Goal: Task Accomplishment & Management: Complete application form

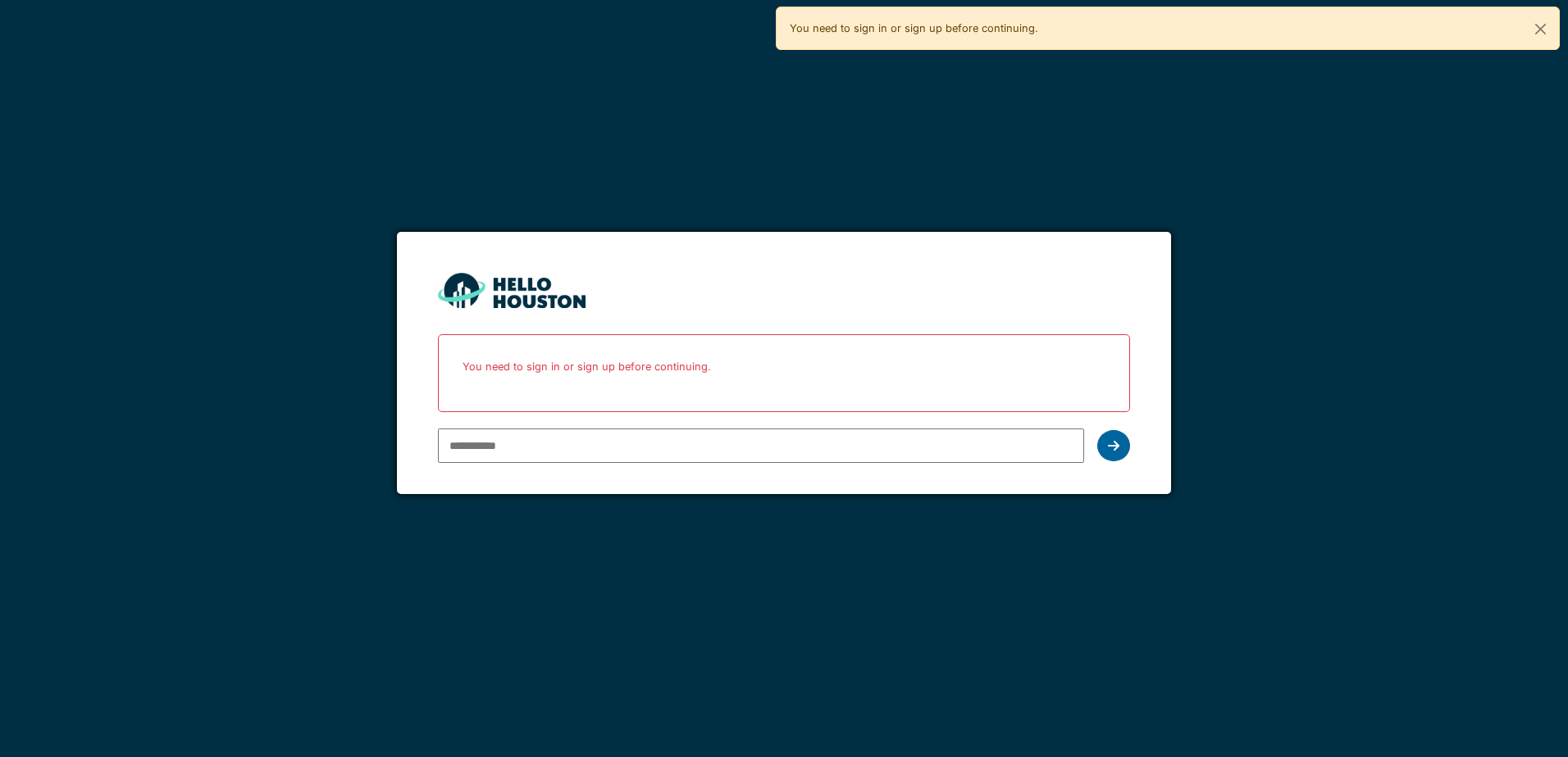
type input "**********"
click at [1102, 444] on div at bounding box center [1113, 446] width 33 height 31
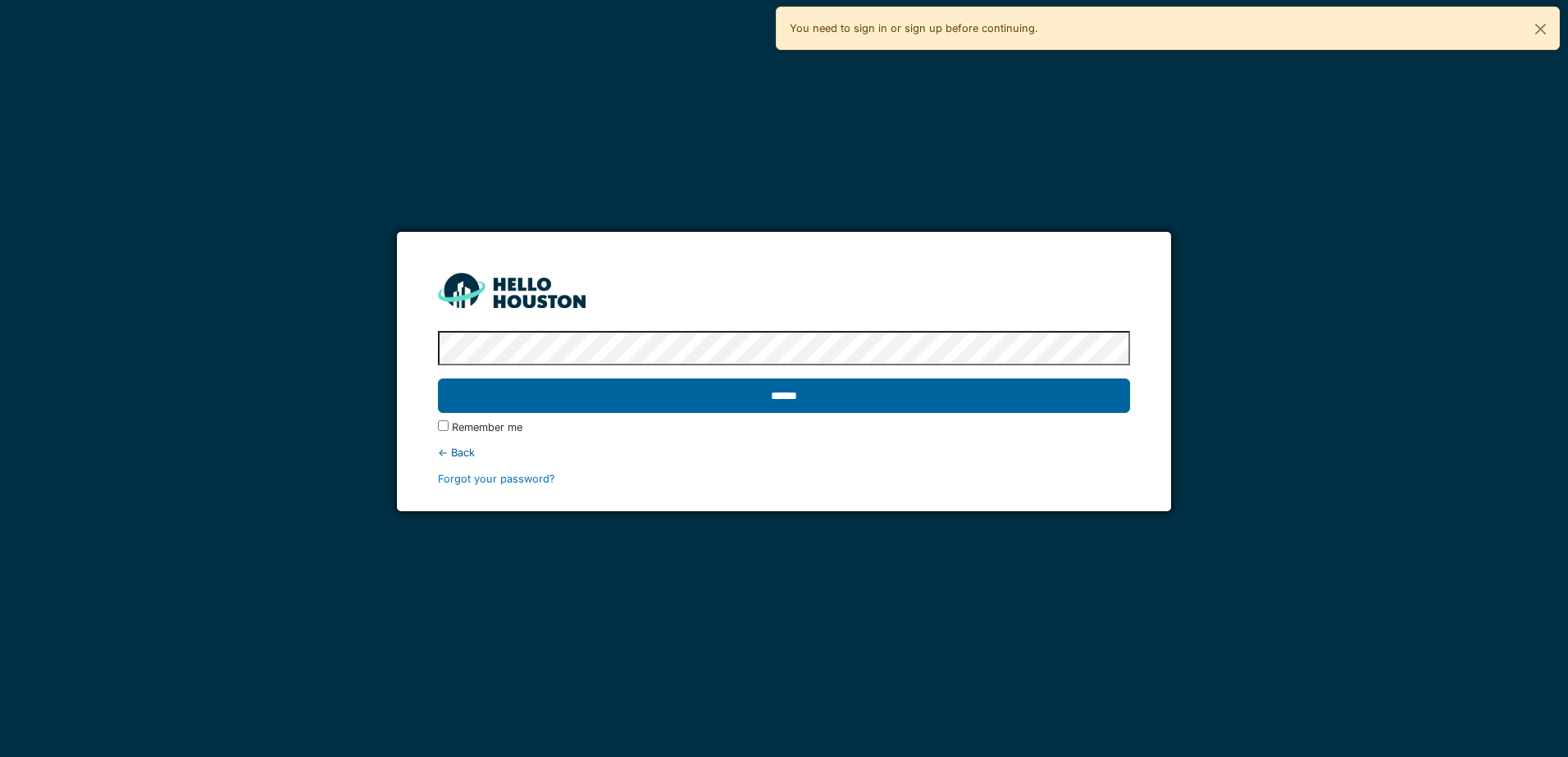
click at [832, 402] on input "******" at bounding box center [784, 396] width 692 height 35
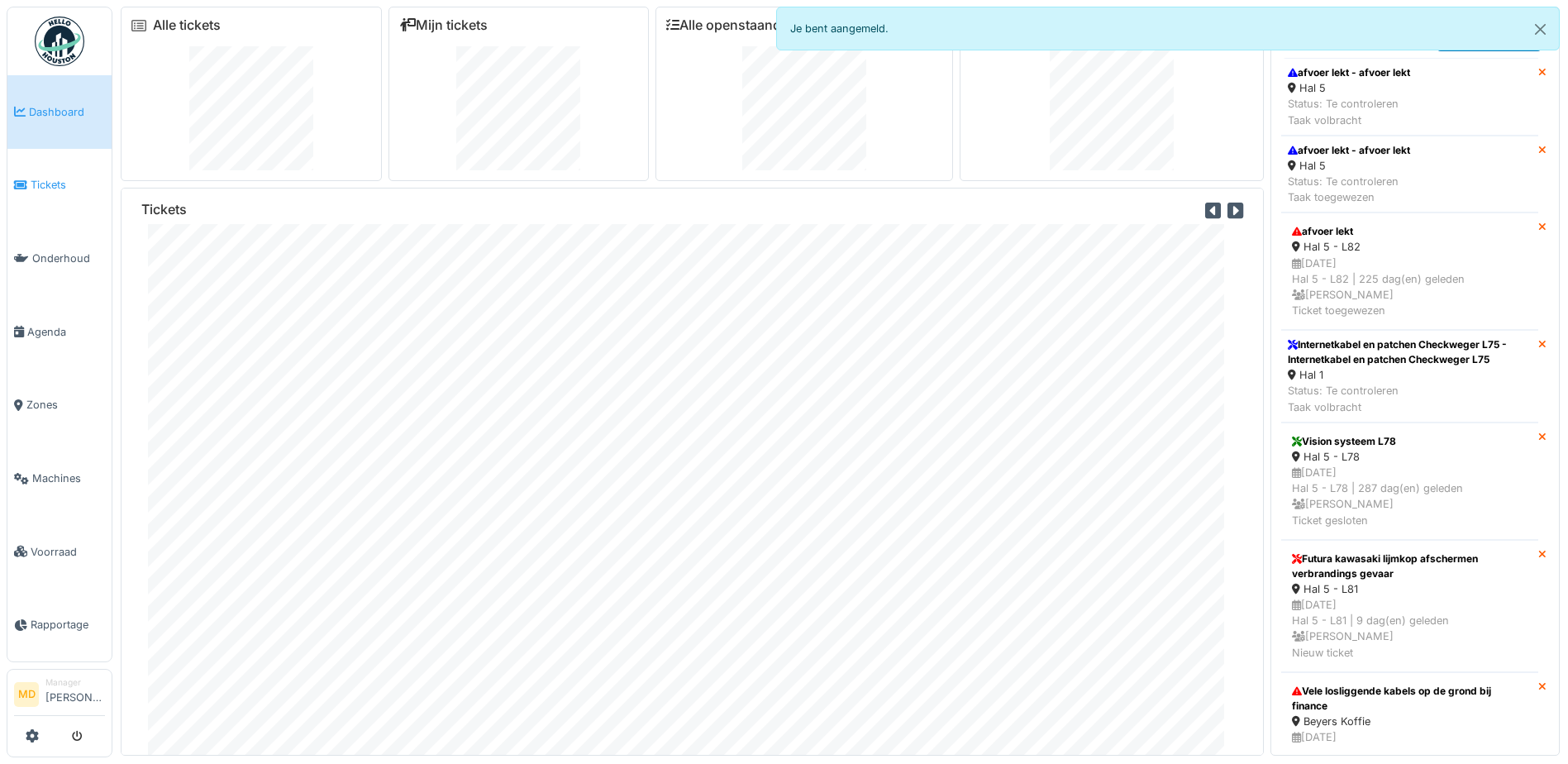
click at [45, 182] on span "Tickets" at bounding box center [67, 185] width 75 height 16
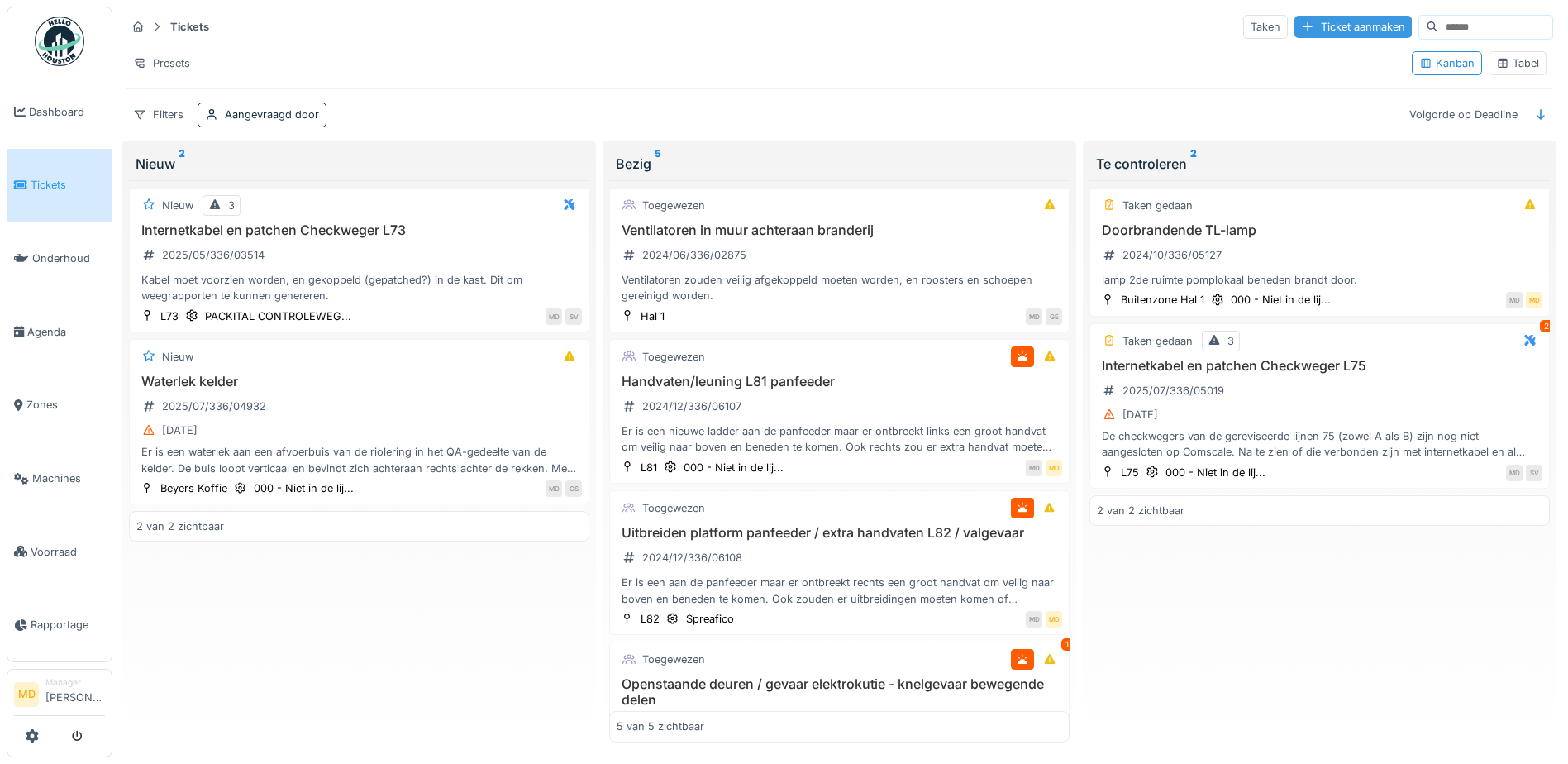
click at [1295, 21] on div "Ticket aanmaken" at bounding box center [1353, 27] width 117 height 22
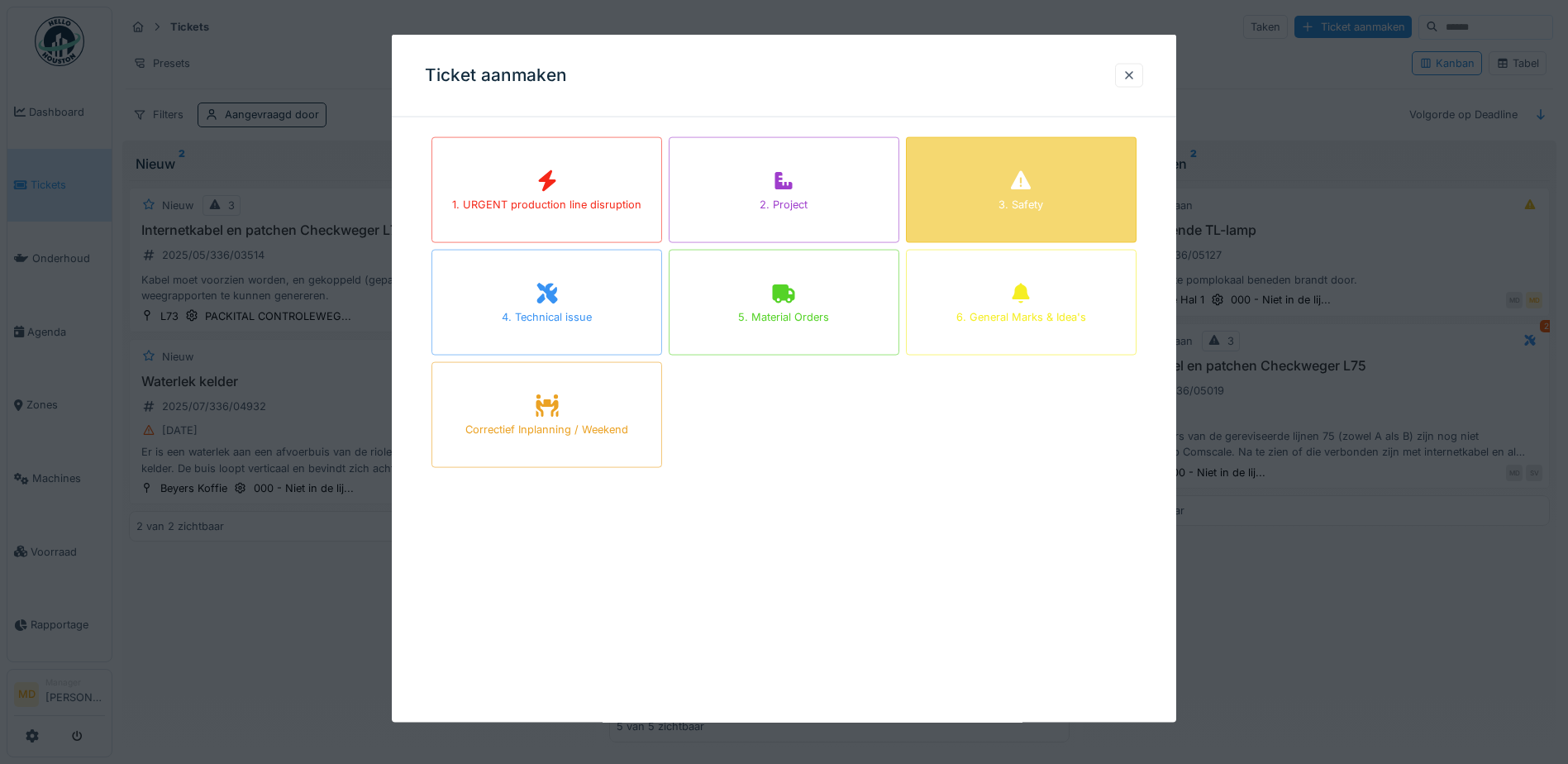
click at [1012, 185] on div "3. Safety" at bounding box center [1021, 190] width 231 height 106
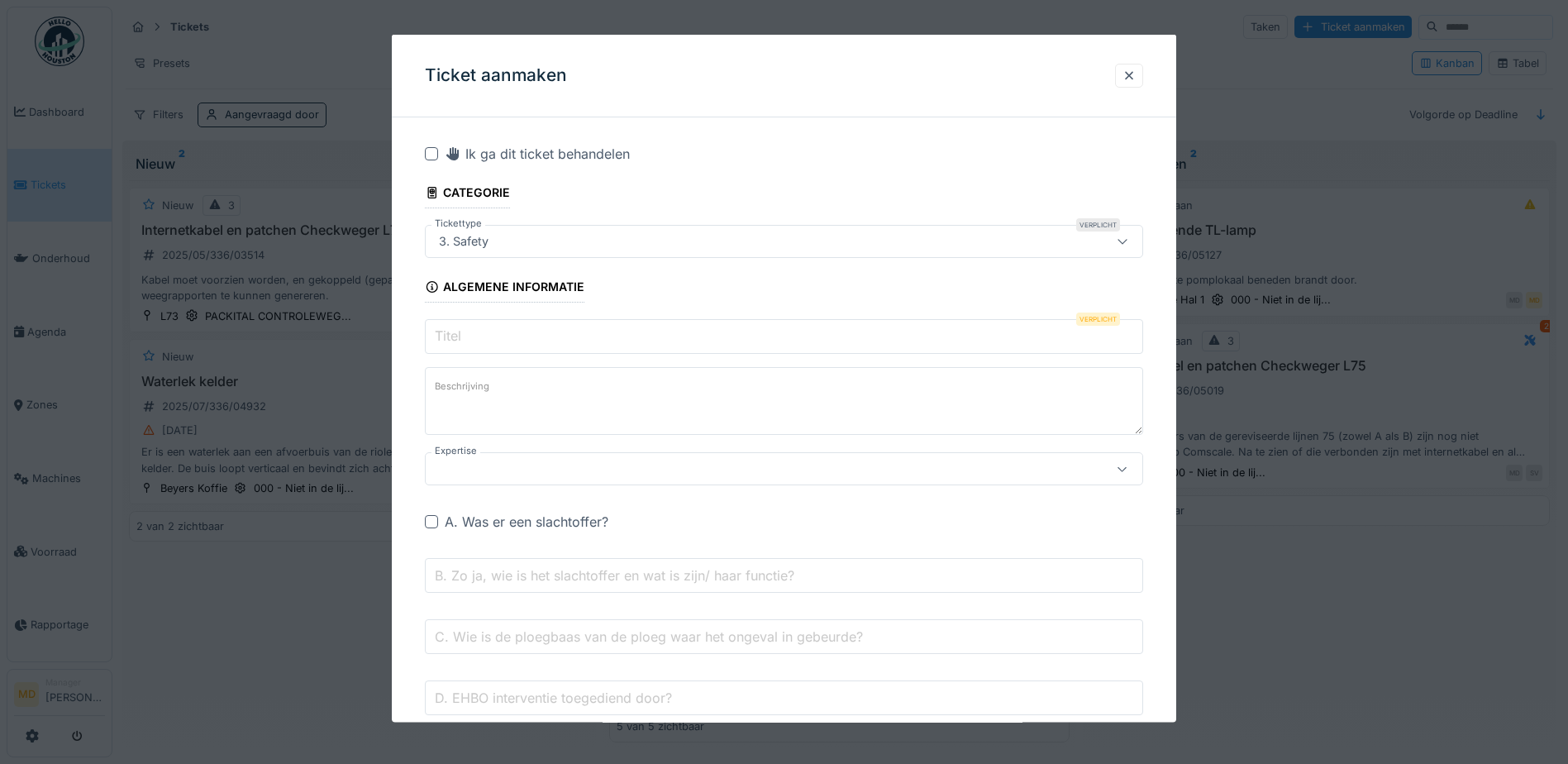
click at [466, 340] on input "Titel" at bounding box center [784, 337] width 719 height 35
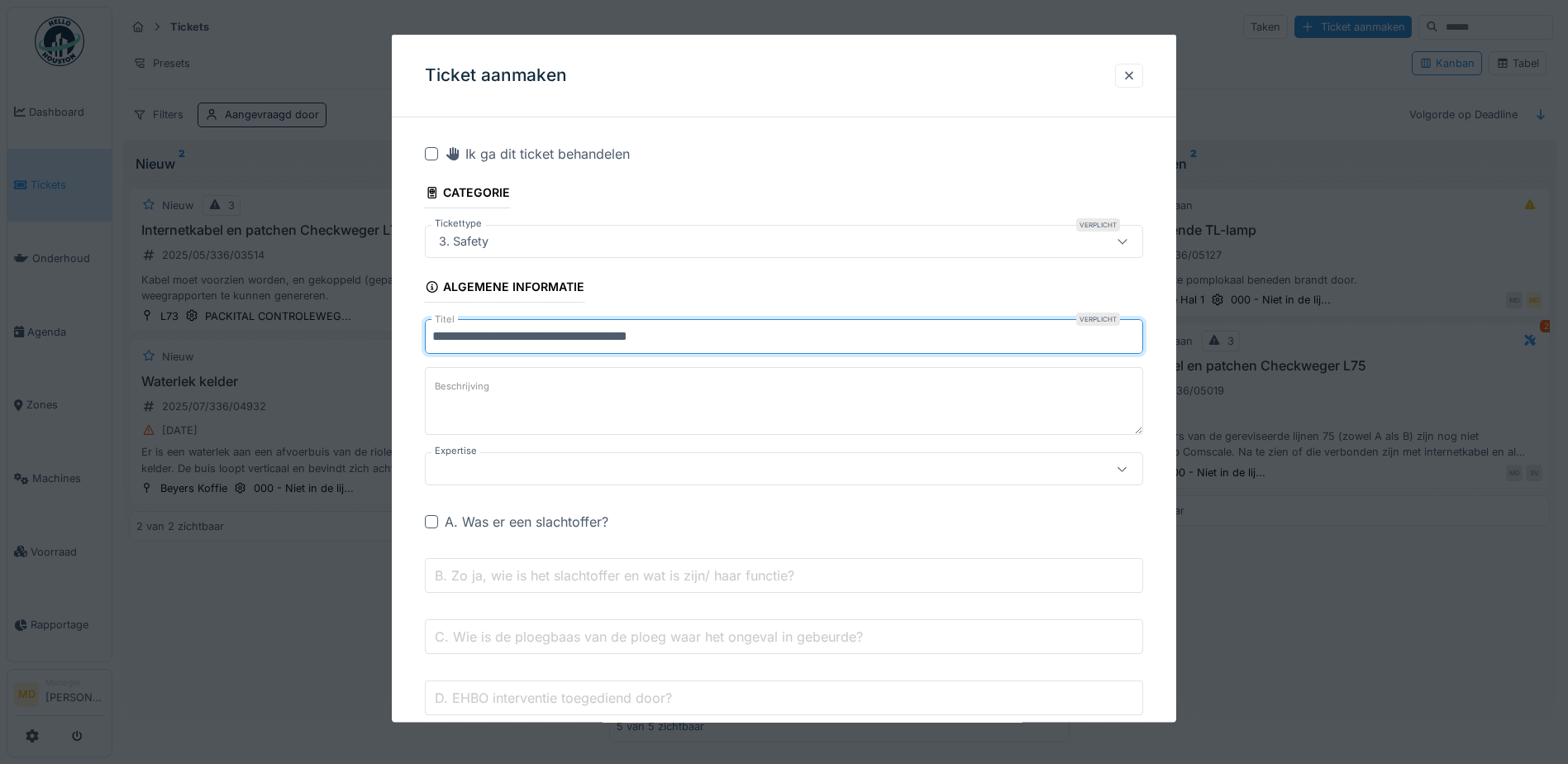
type input "**********"
click at [469, 393] on label "Beschrijving" at bounding box center [462, 387] width 61 height 20
click at [469, 393] on textarea "Beschrijving" at bounding box center [784, 400] width 719 height 67
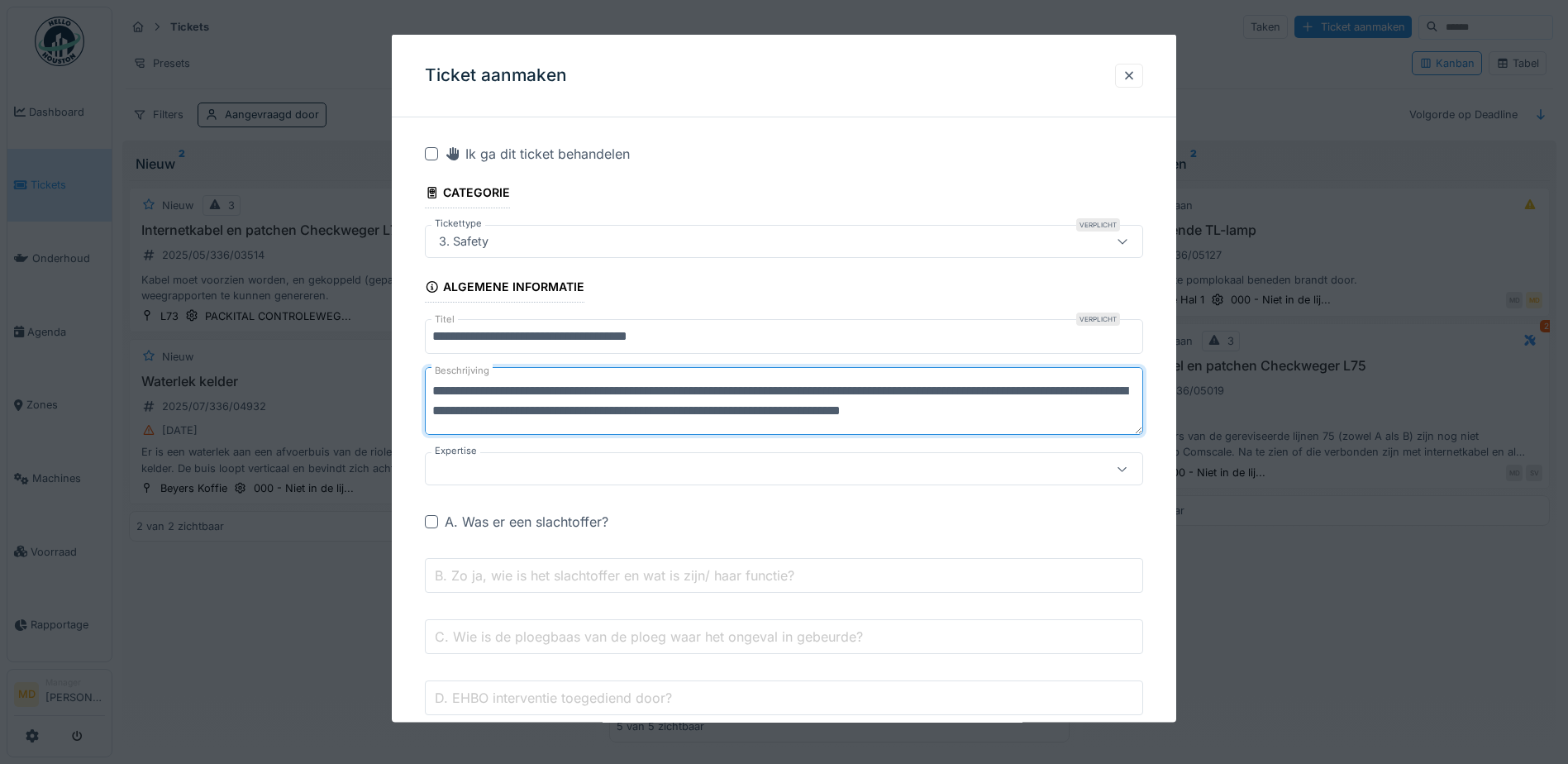
scroll to position [5, 0]
type textarea "**********"
click at [557, 466] on div at bounding box center [742, 469] width 619 height 18
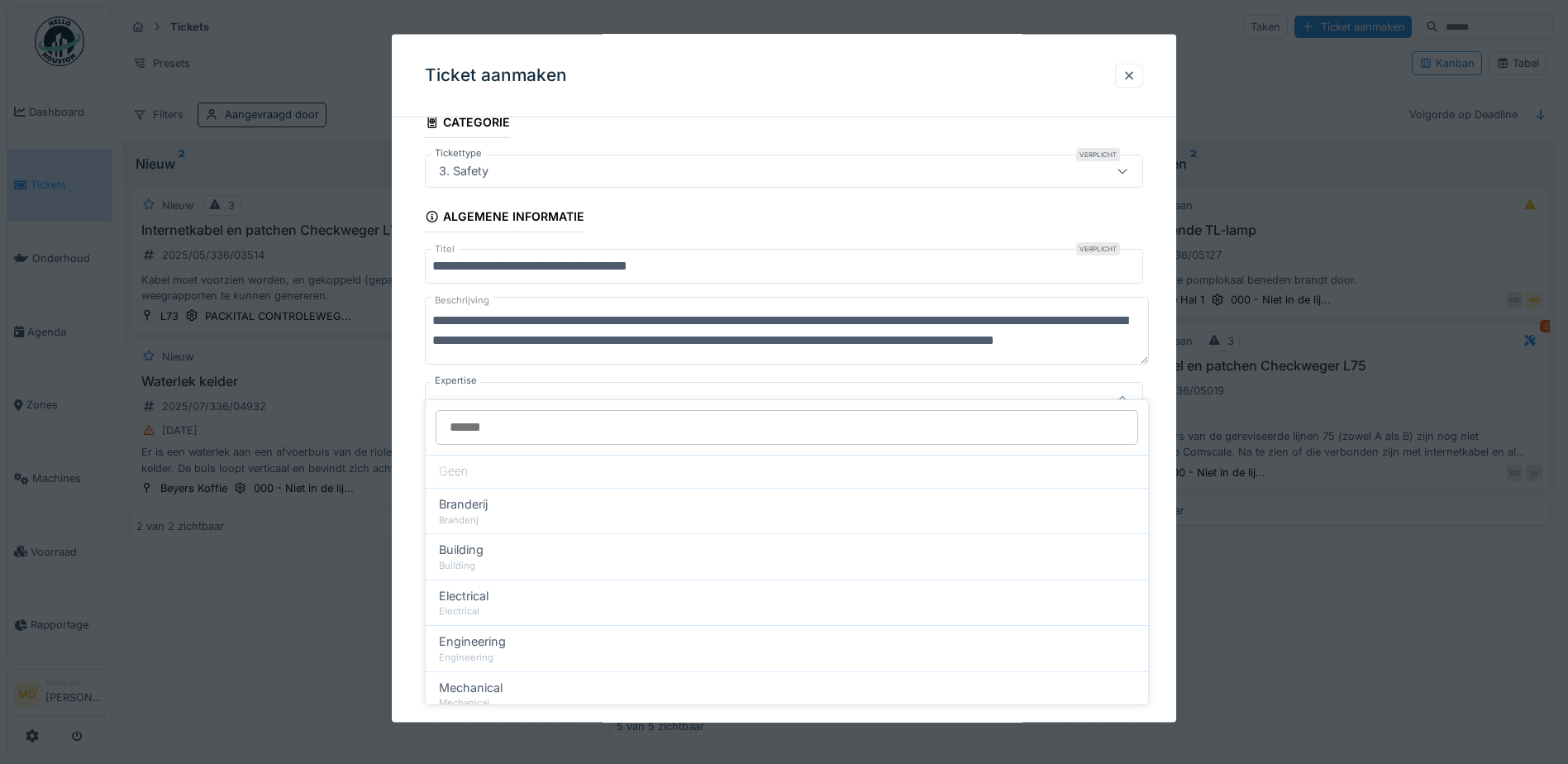
scroll to position [91, 0]
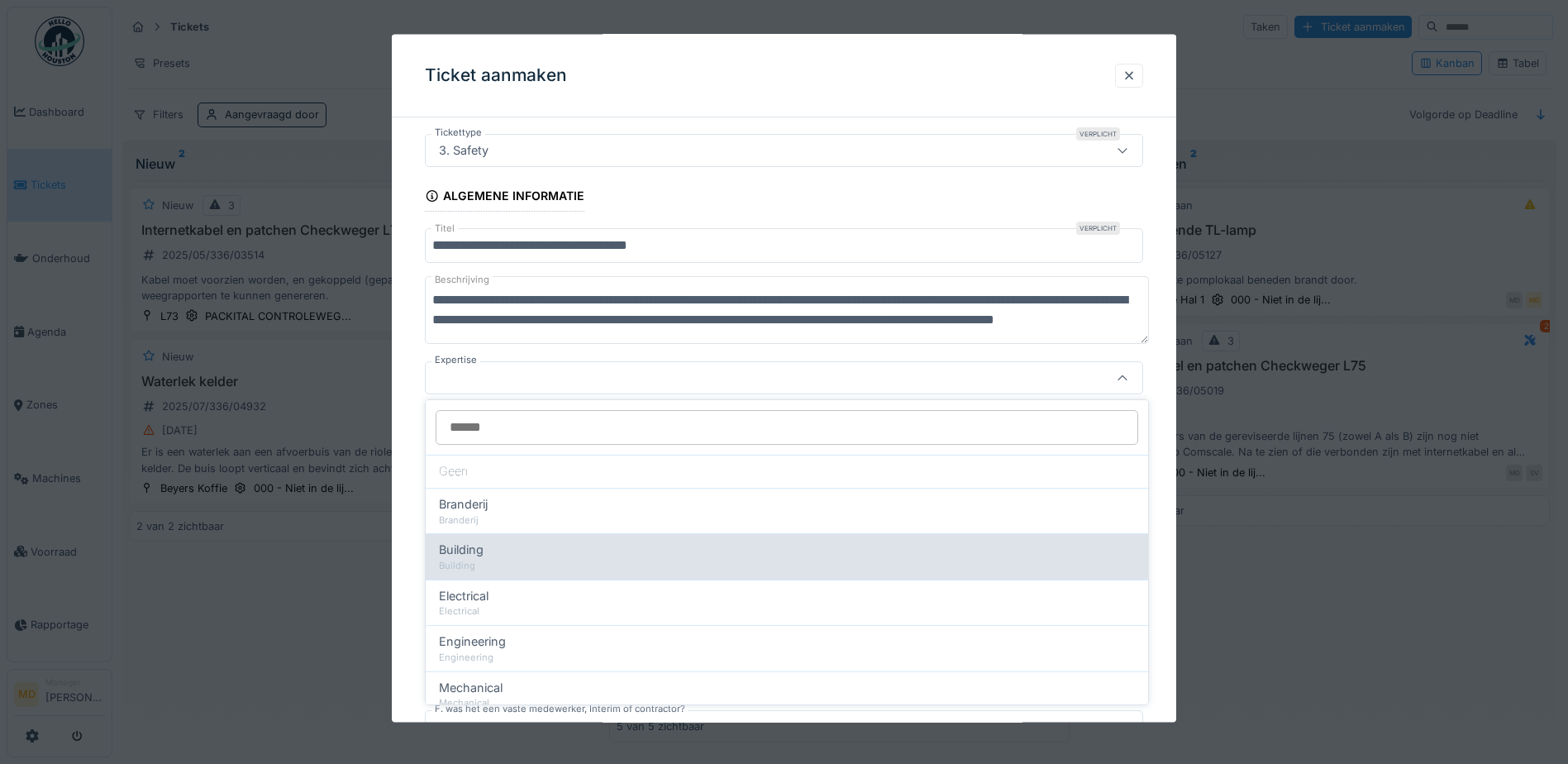
click at [452, 554] on span "Building" at bounding box center [461, 550] width 44 height 18
type input "***"
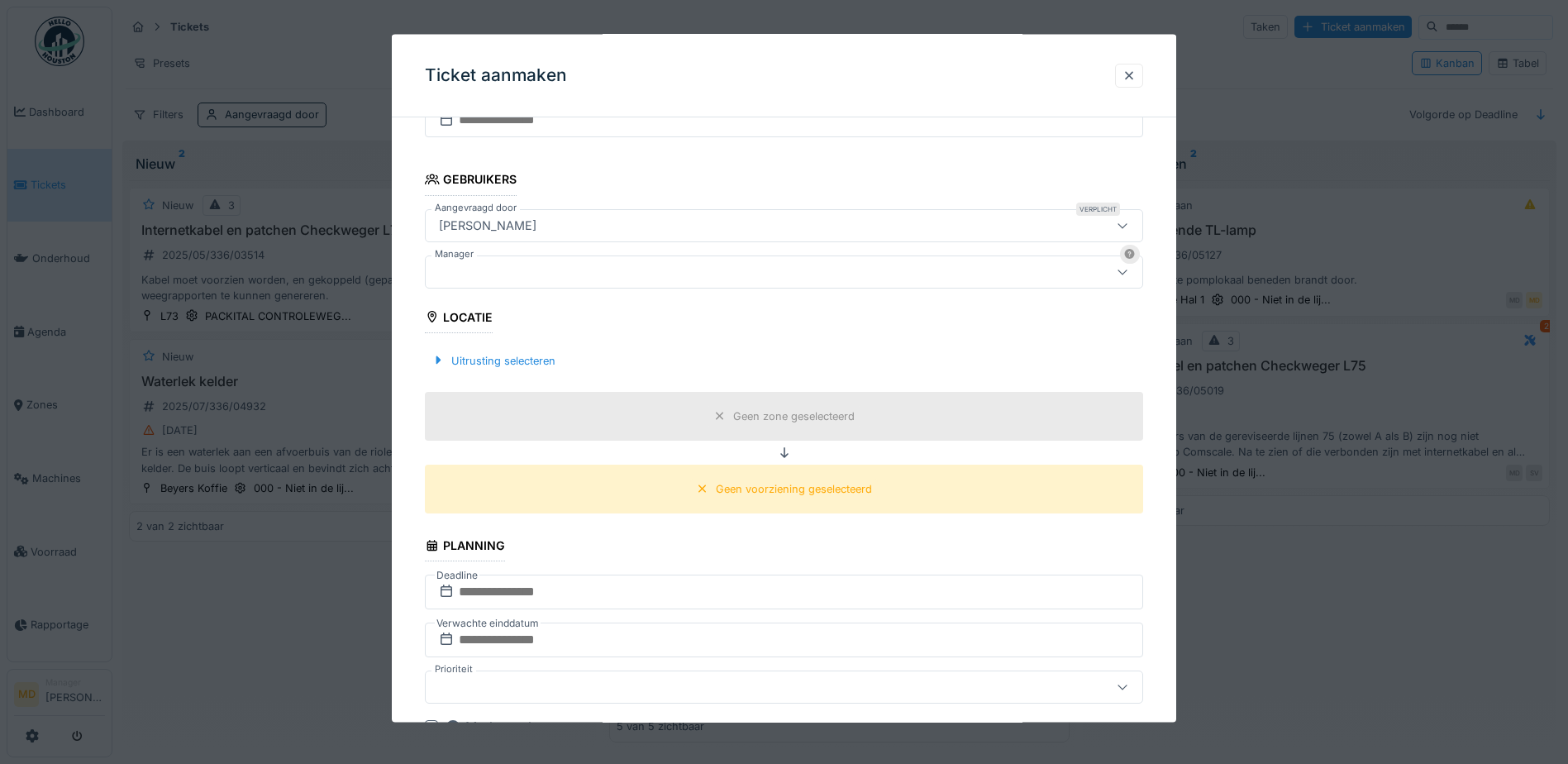
scroll to position [1166, 0]
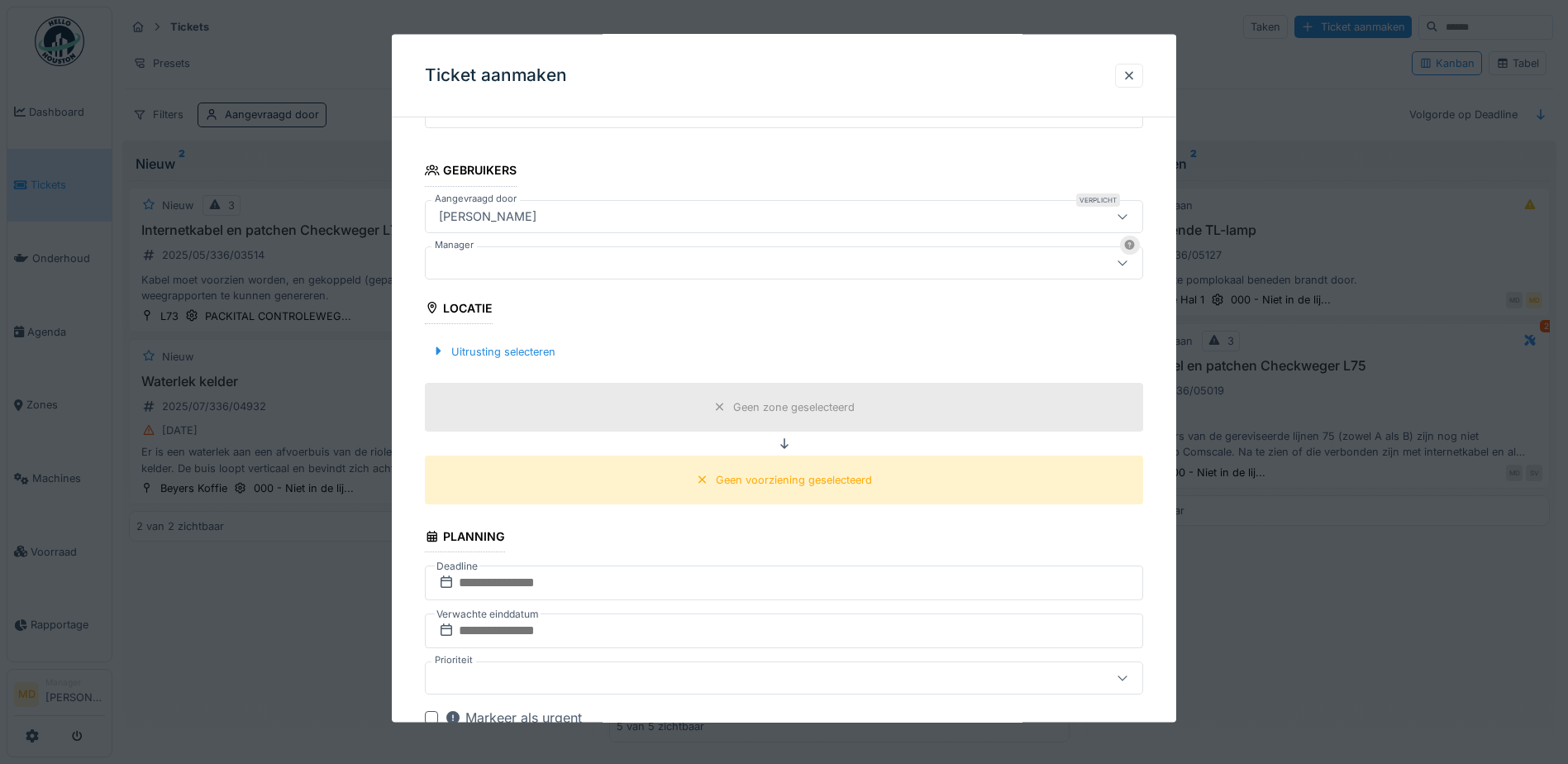
click at [481, 267] on div at bounding box center [742, 262] width 619 height 18
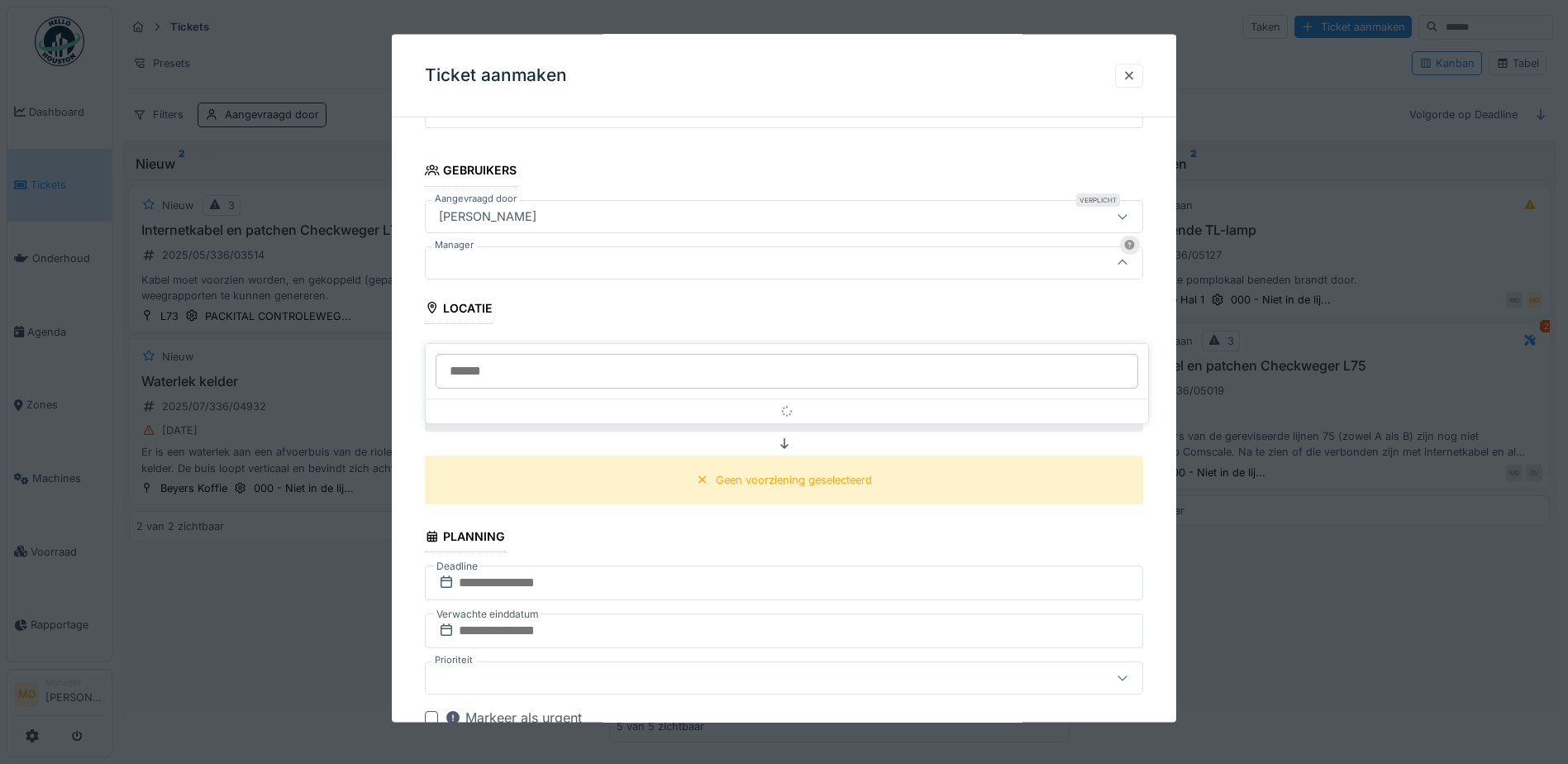
scroll to position [1050, 0]
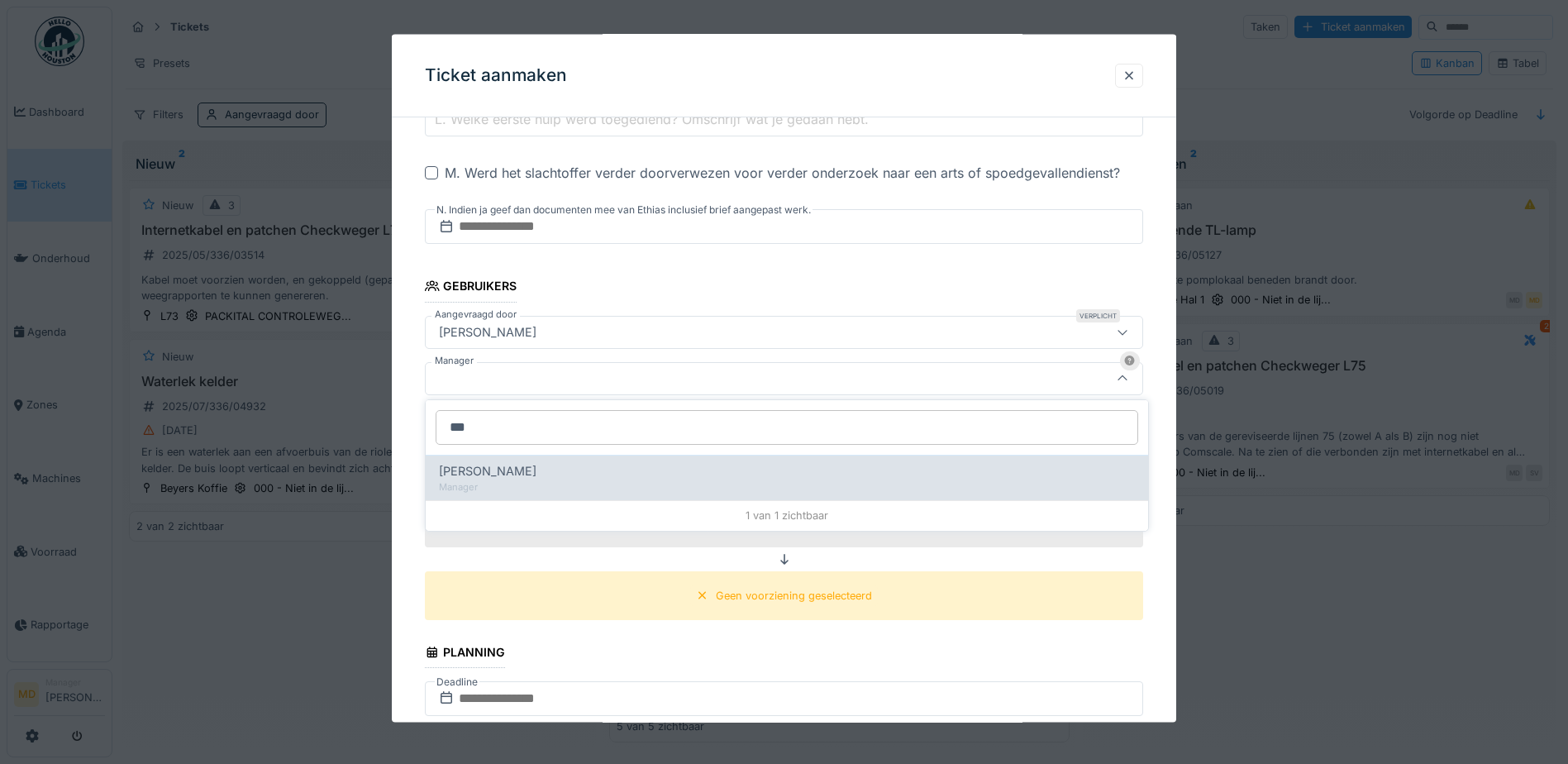
type input "***"
click at [483, 474] on span "[PERSON_NAME]" at bounding box center [488, 472] width 98 height 18
type input "****"
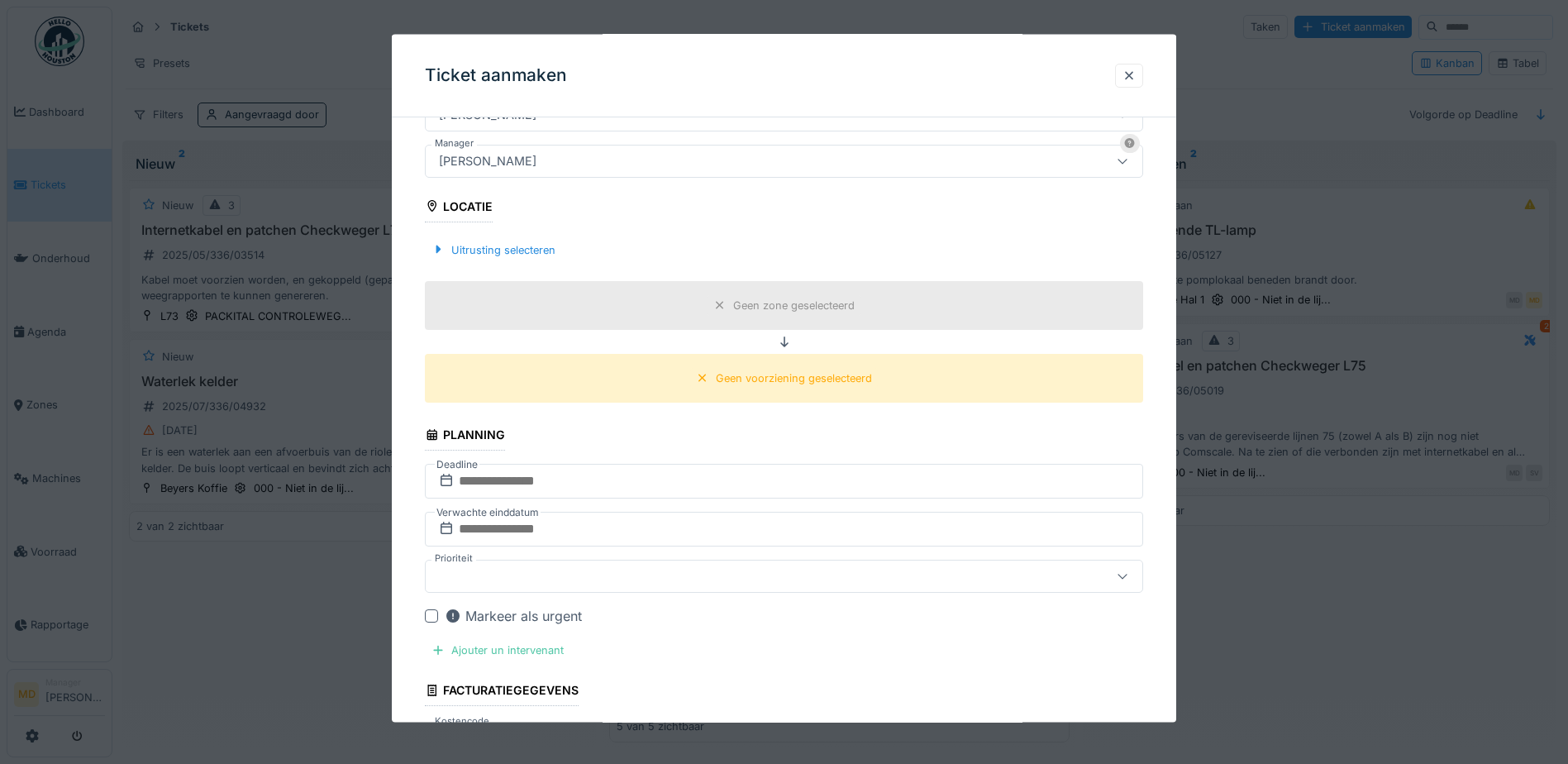
scroll to position [1298, 0]
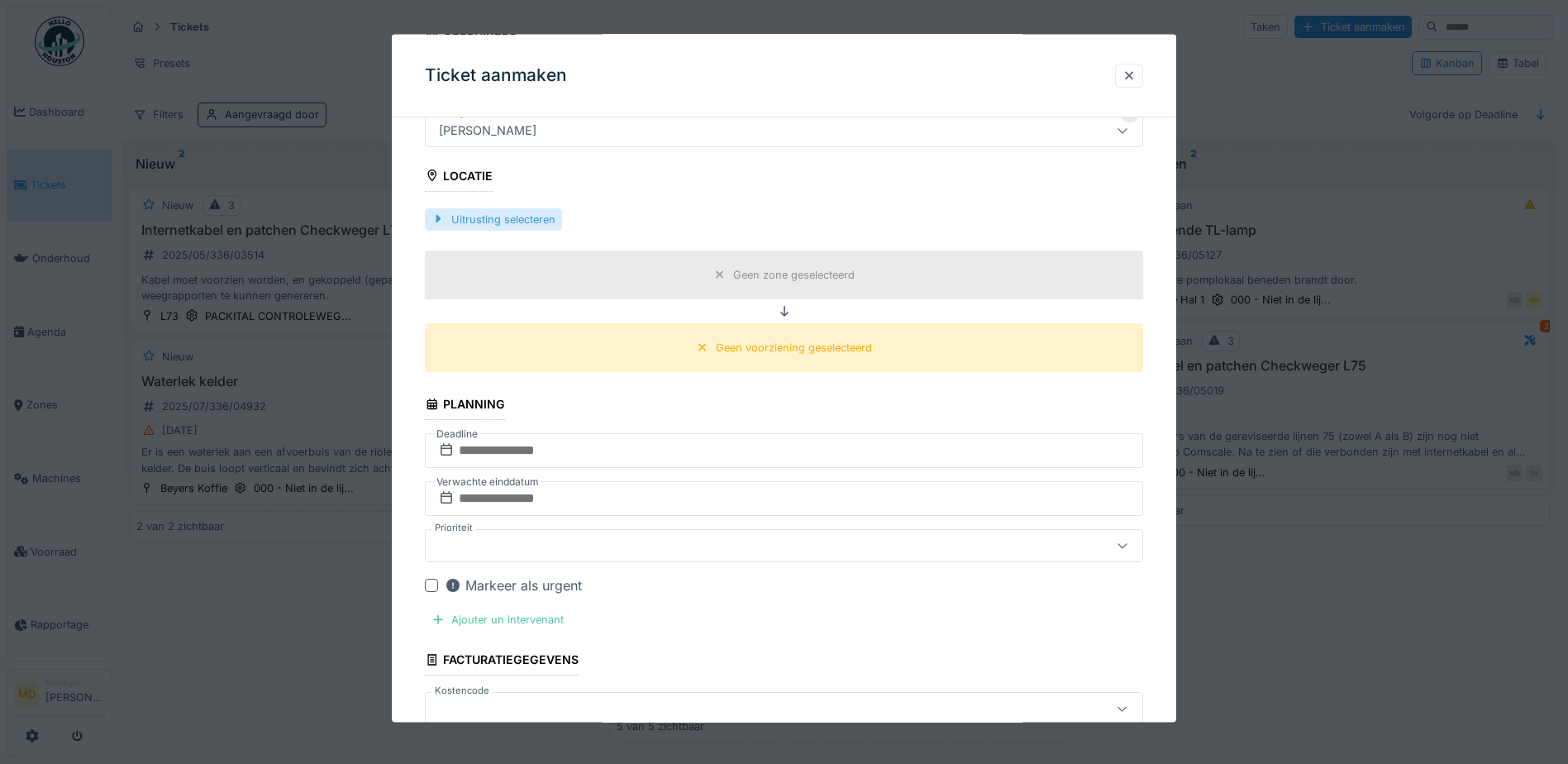
click at [527, 221] on div "Uitrusting selecteren" at bounding box center [493, 219] width 137 height 22
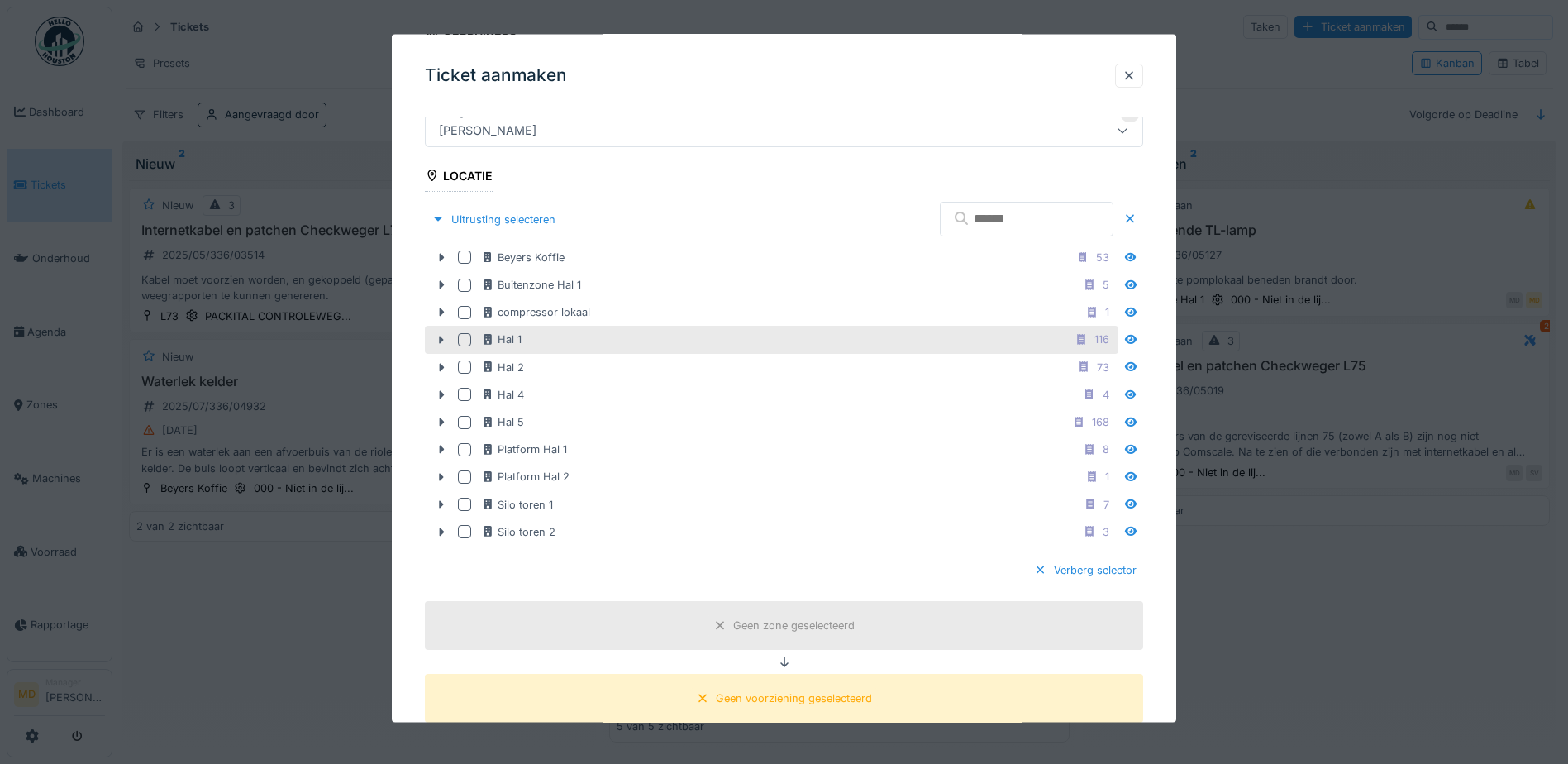
click at [459, 337] on div at bounding box center [465, 340] width 13 height 13
click at [442, 340] on icon at bounding box center [442, 340] width 5 height 8
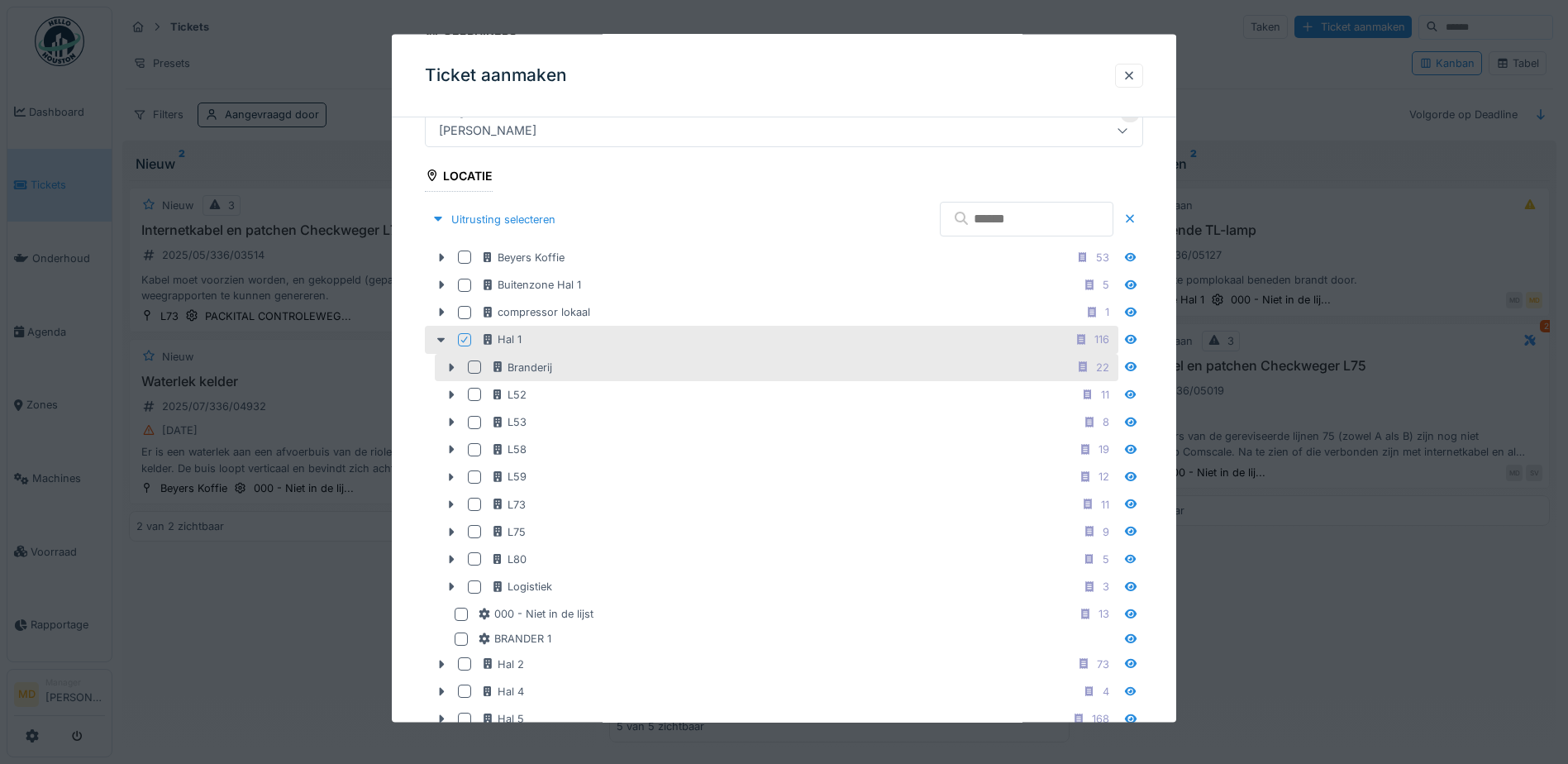
click at [479, 370] on div at bounding box center [474, 367] width 13 height 13
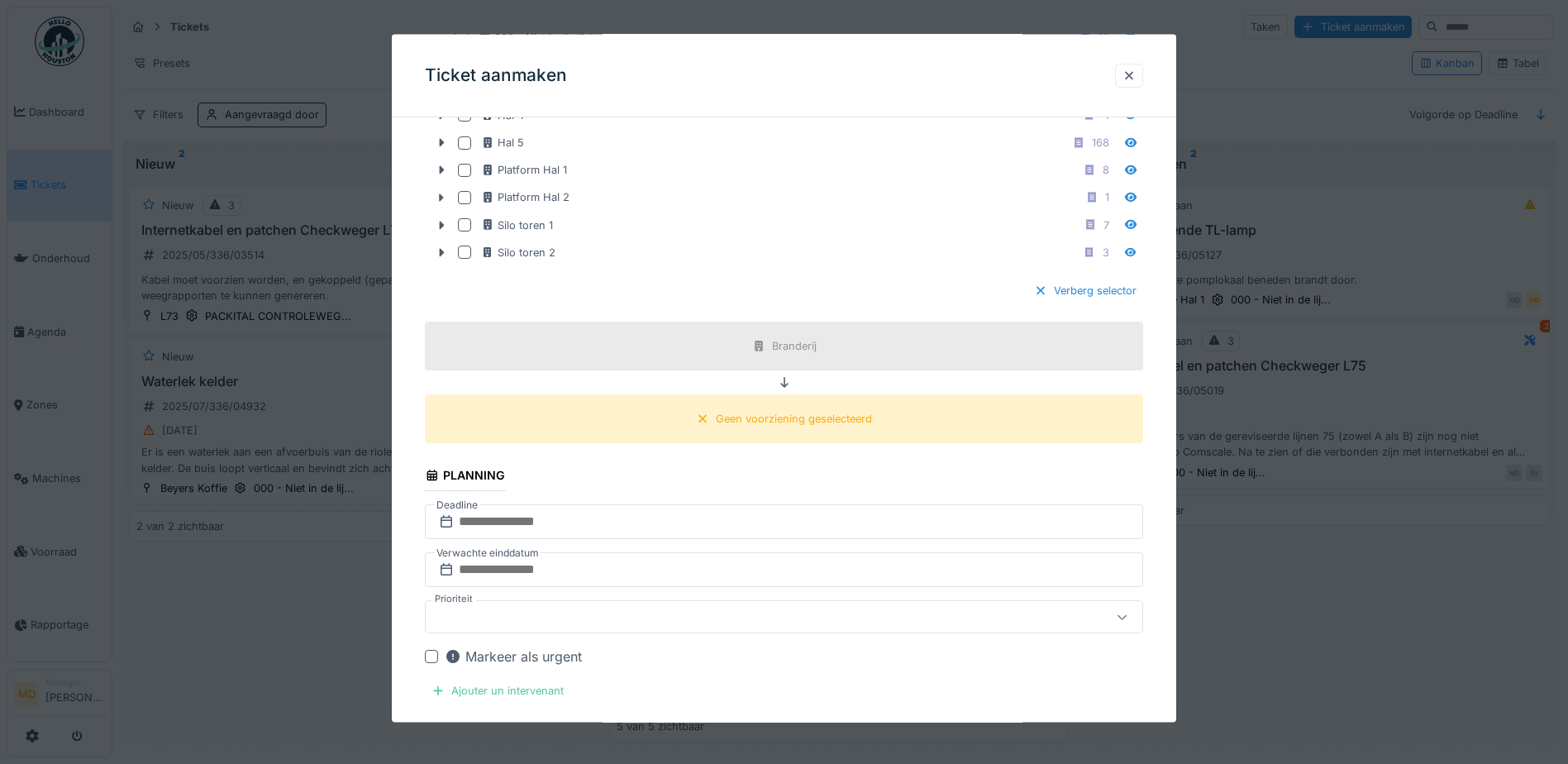
scroll to position [1877, 0]
click at [760, 418] on div "Geen voorziening geselecteerd" at bounding box center [793, 416] width 156 height 16
click at [451, 520] on icon at bounding box center [446, 518] width 12 height 12
click at [470, 517] on input "text" at bounding box center [784, 519] width 719 height 35
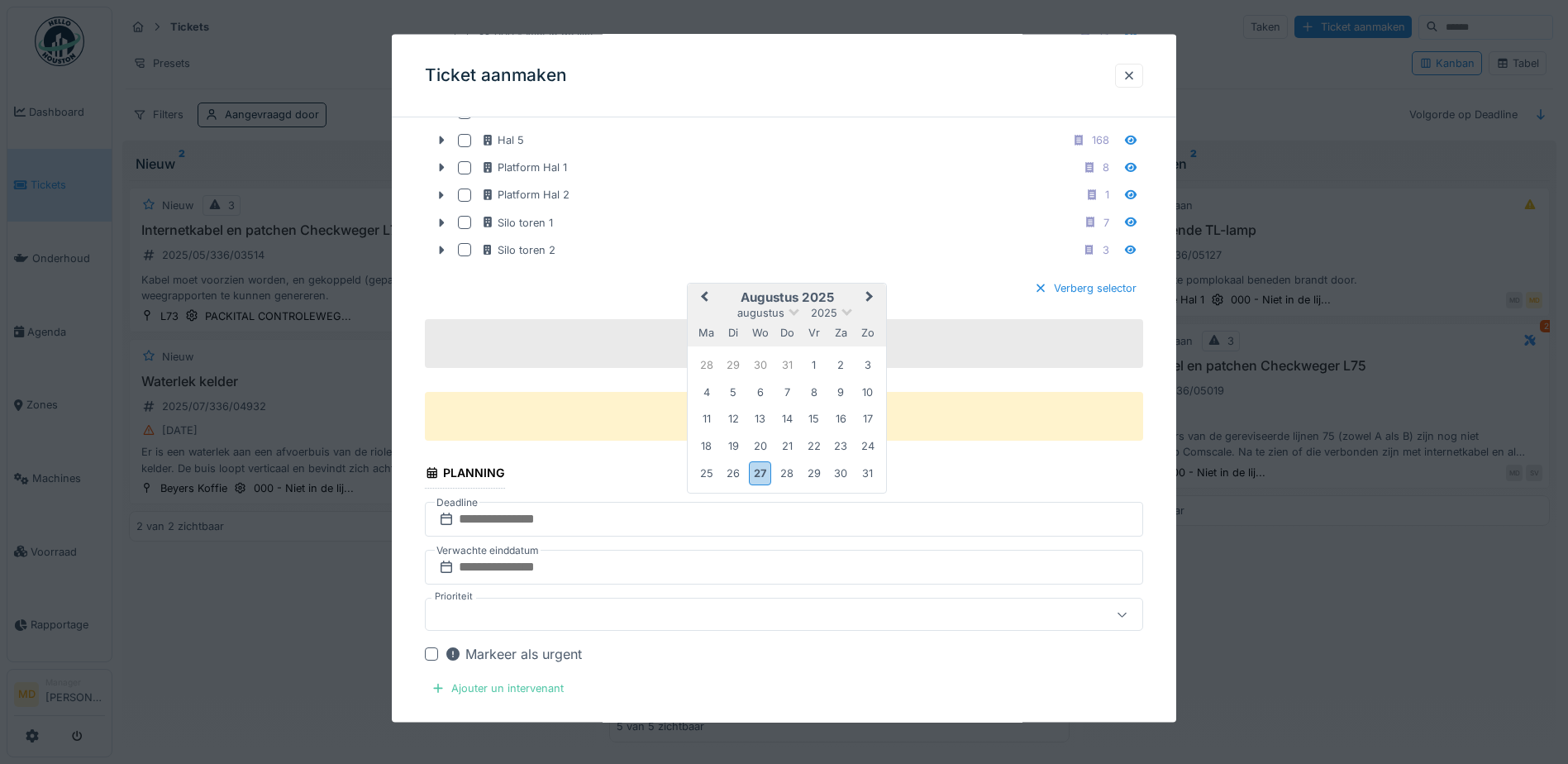
click at [870, 293] on span "Next Month" at bounding box center [870, 298] width 0 height 20
click at [731, 475] on div "30" at bounding box center [733, 474] width 22 height 22
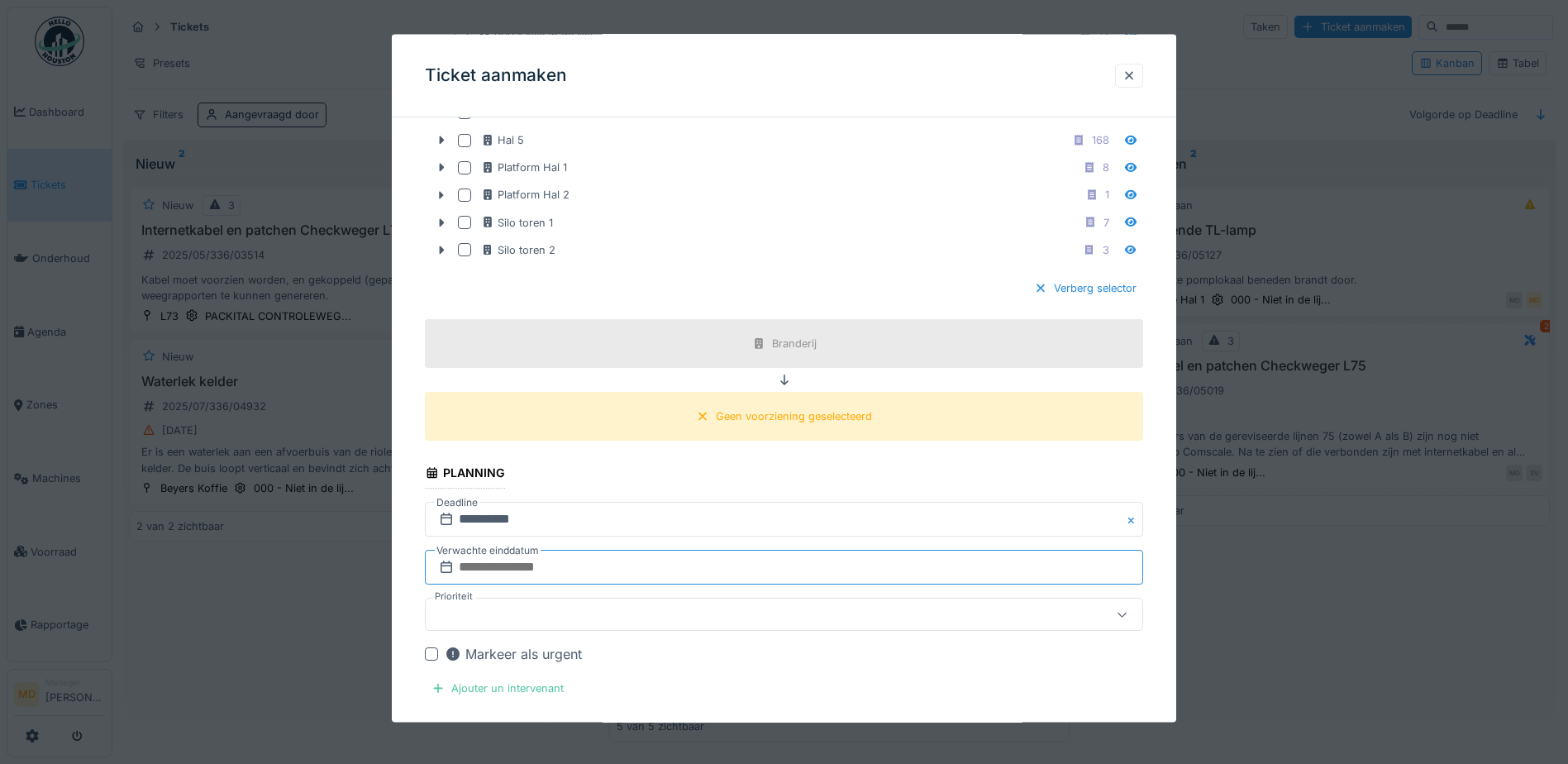
click at [546, 570] on input "text" at bounding box center [784, 567] width 719 height 35
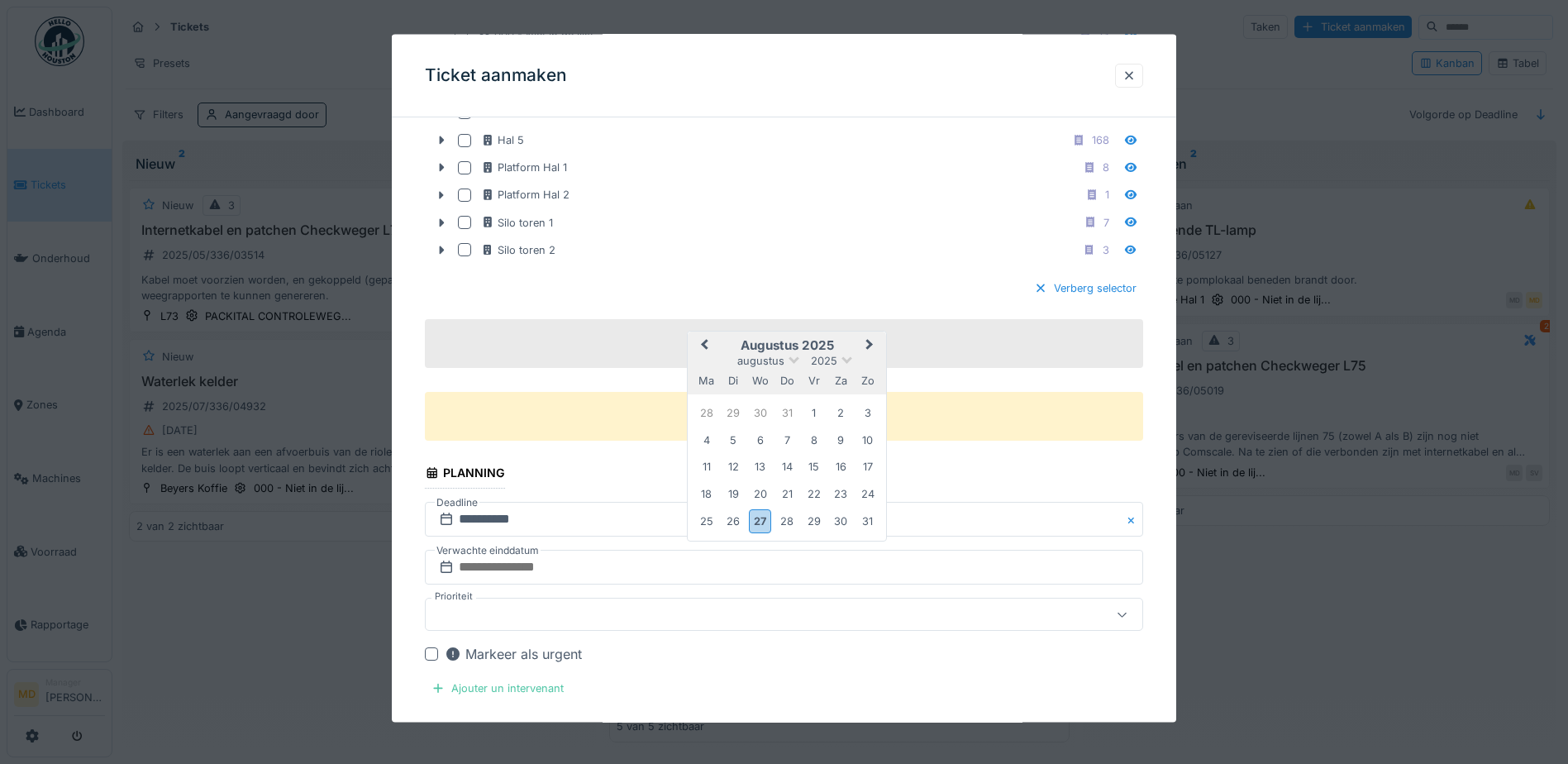
click at [870, 342] on span "Next Month" at bounding box center [870, 346] width 0 height 20
click at [731, 519] on div "30" at bounding box center [733, 522] width 22 height 22
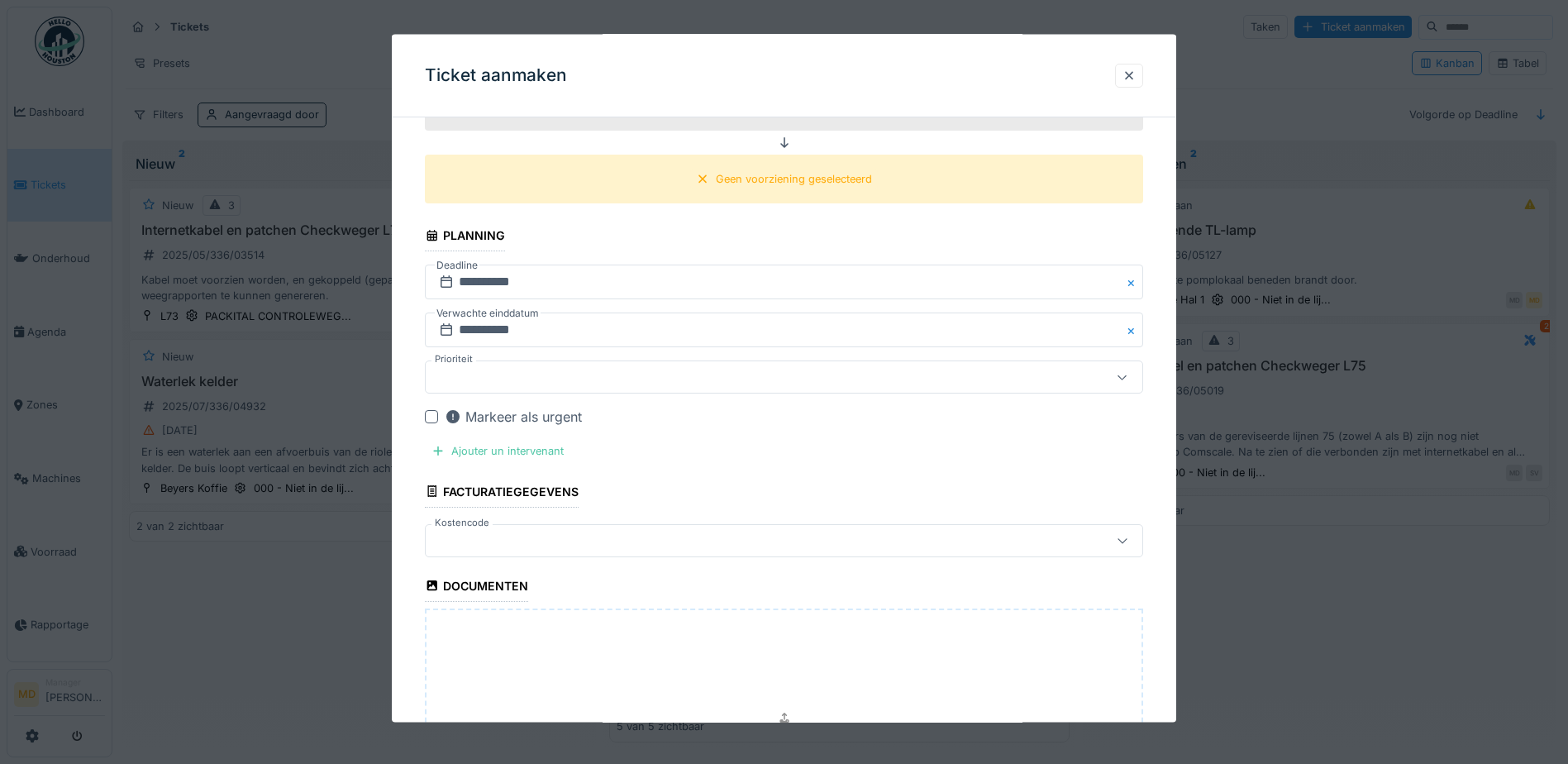
scroll to position [2125, 0]
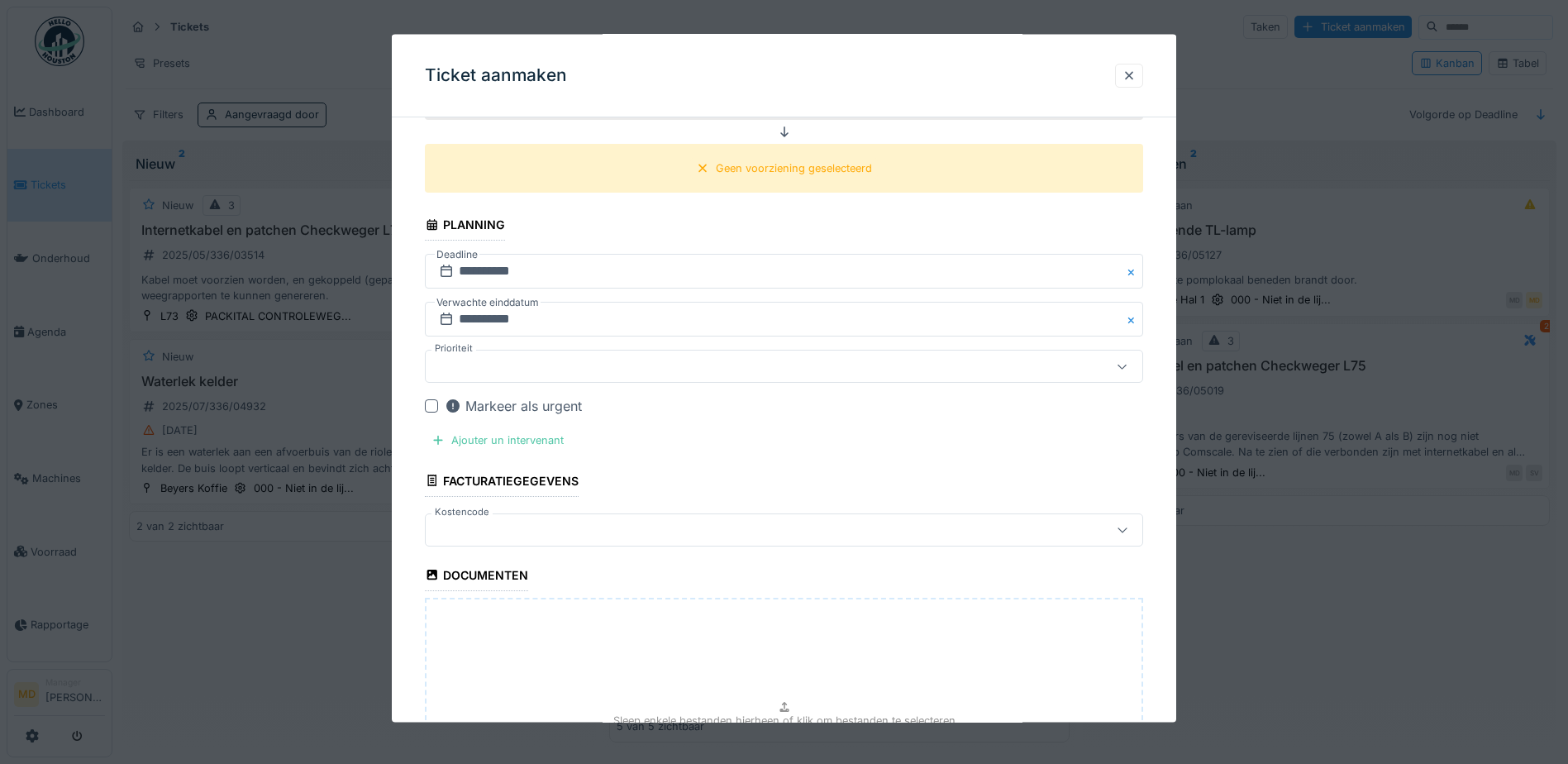
click at [535, 365] on div at bounding box center [742, 366] width 619 height 18
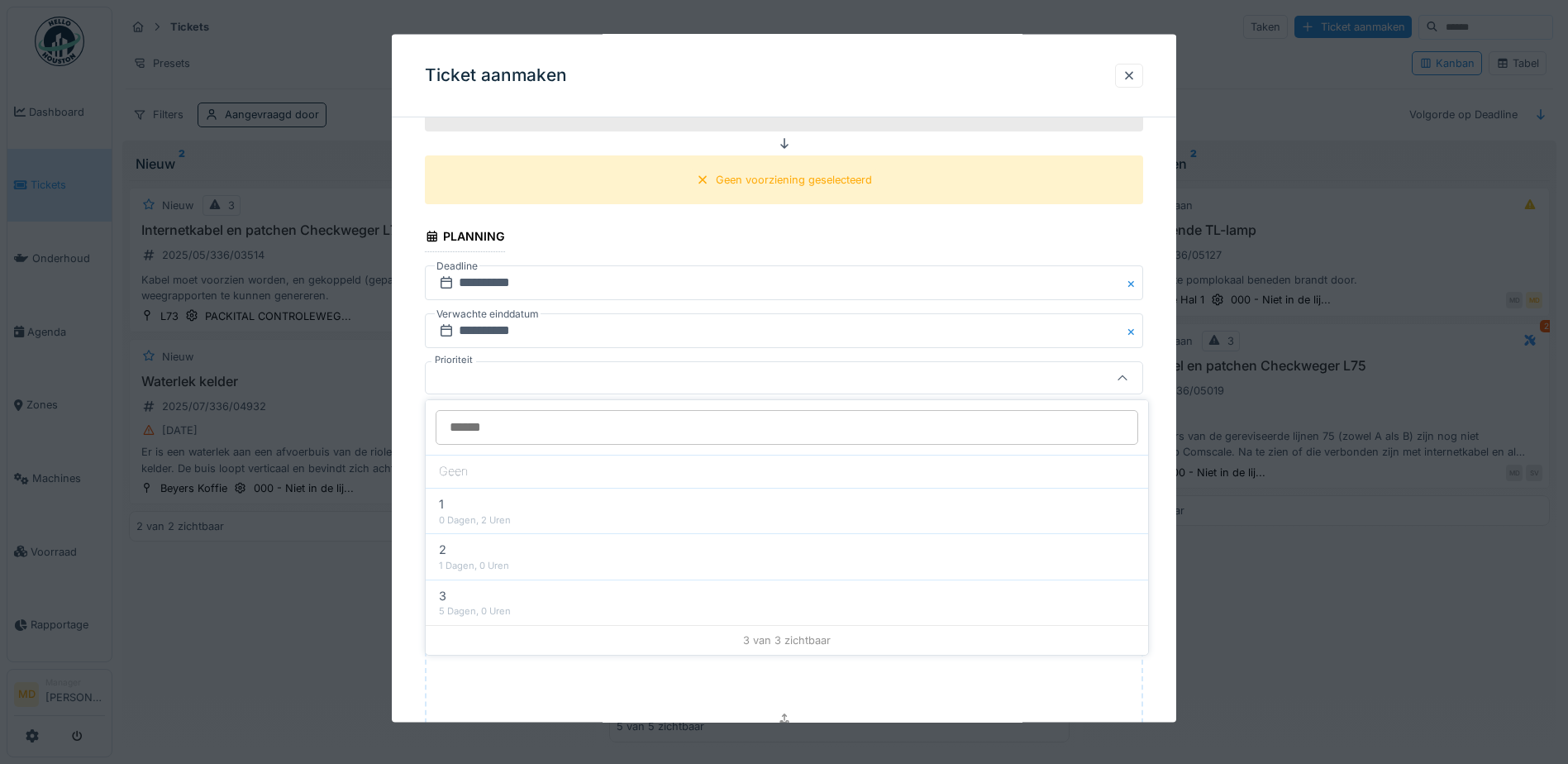
click at [535, 365] on div at bounding box center [784, 378] width 719 height 33
click at [428, 416] on div at bounding box center [432, 417] width 13 height 13
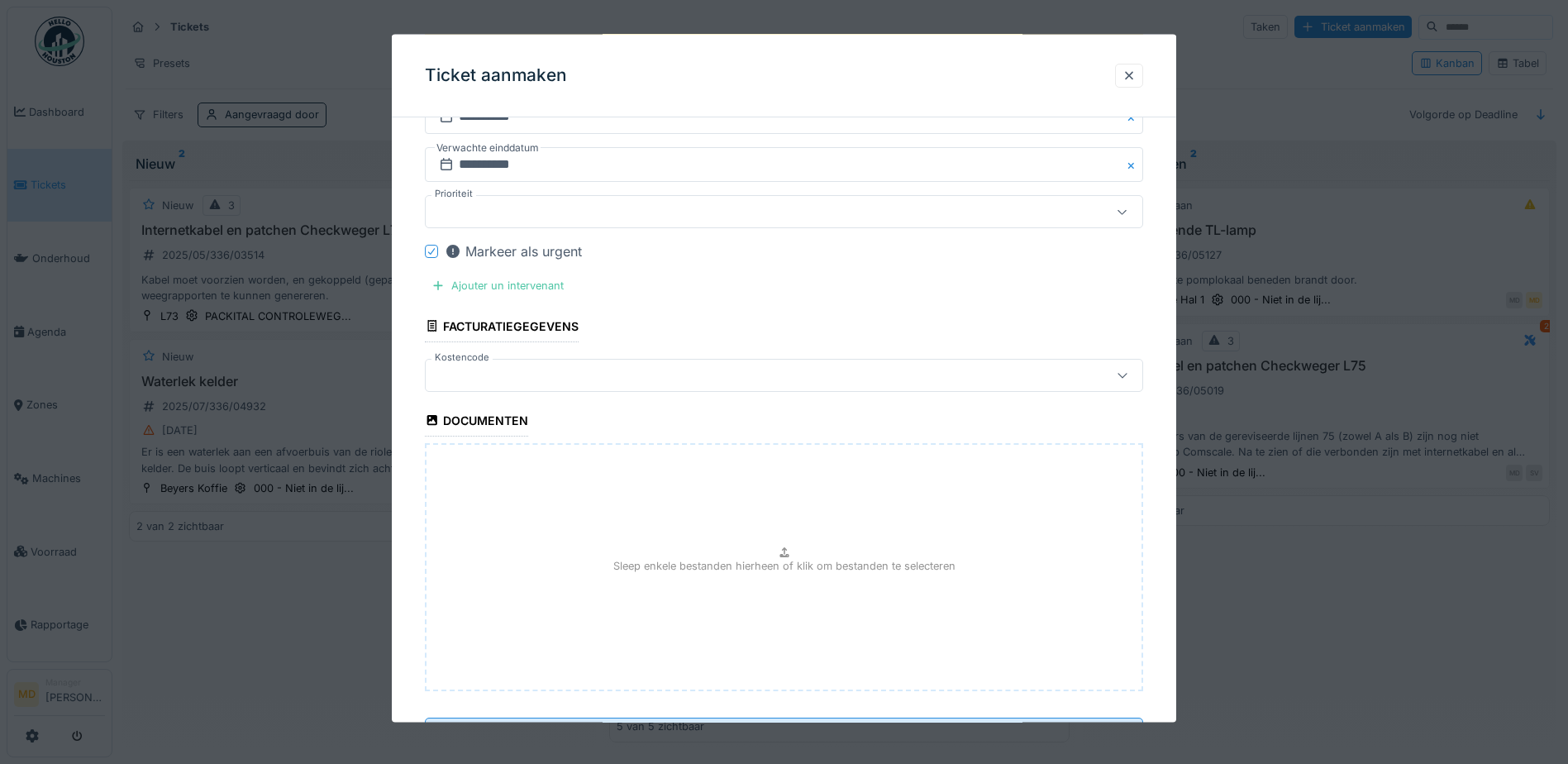
scroll to position [2356, 0]
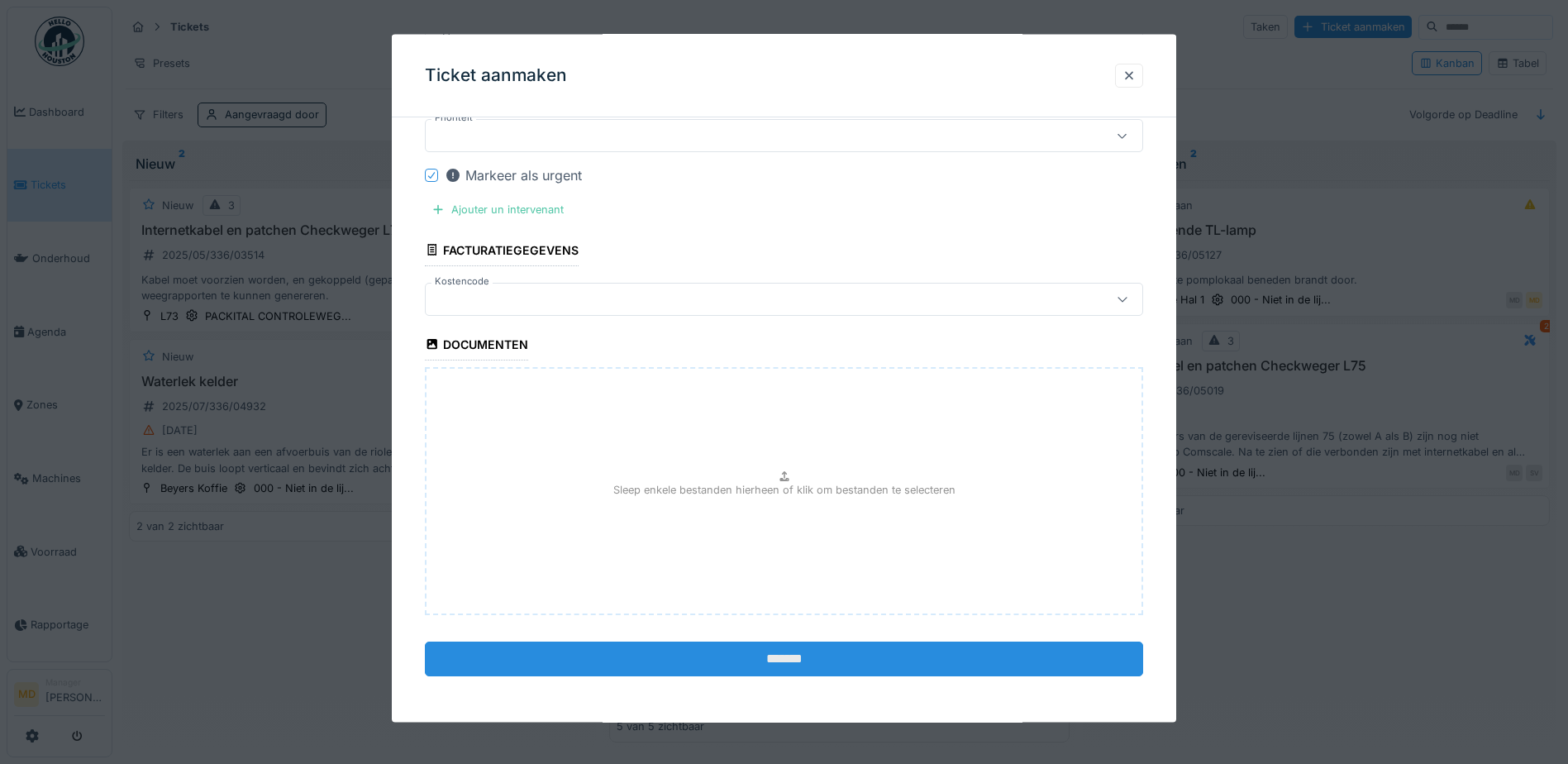
click at [798, 656] on input "*******" at bounding box center [784, 659] width 719 height 35
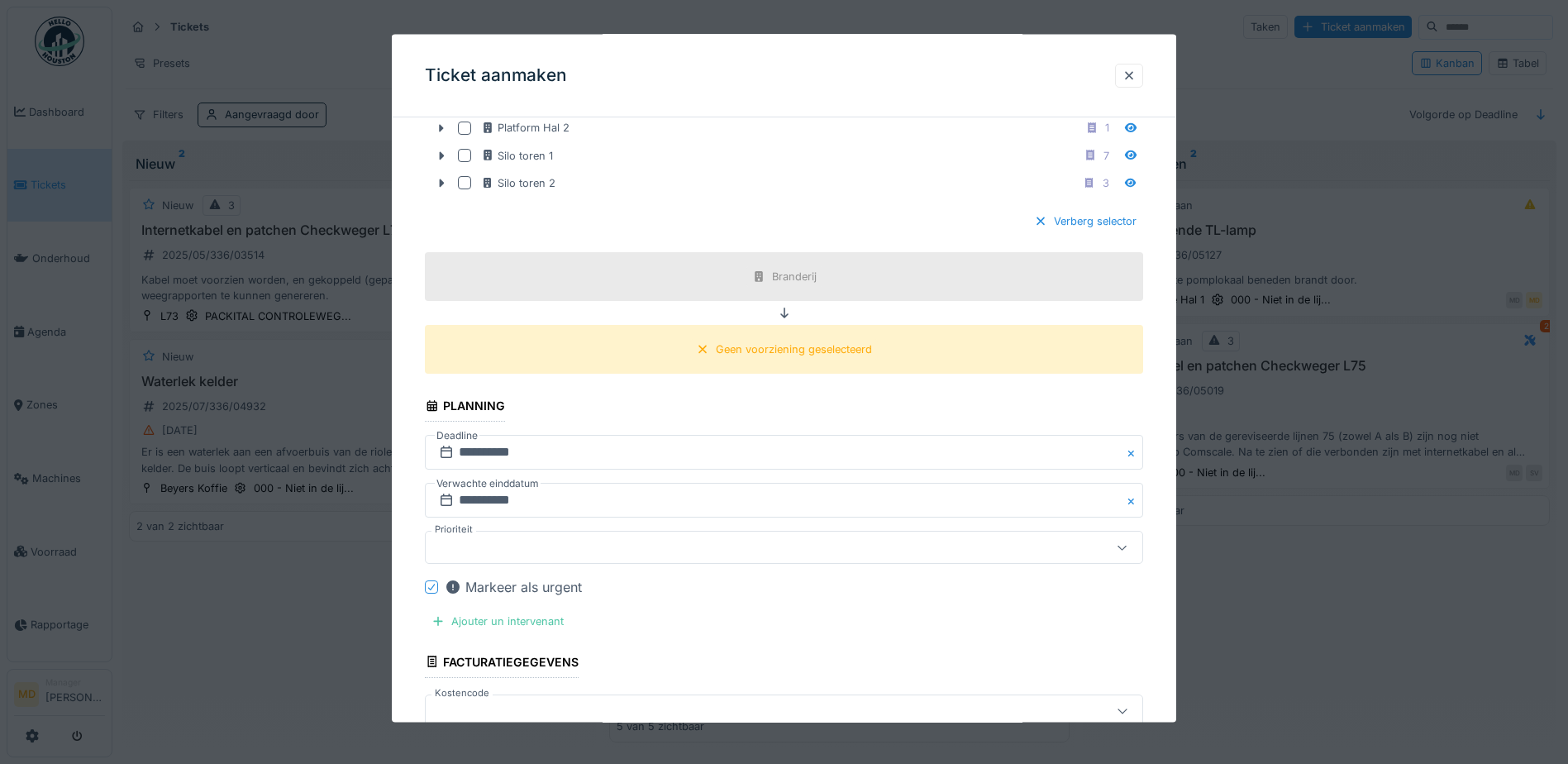
scroll to position [1942, 0]
click at [768, 348] on div "Geen voorziening geselecteerd" at bounding box center [793, 351] width 156 height 16
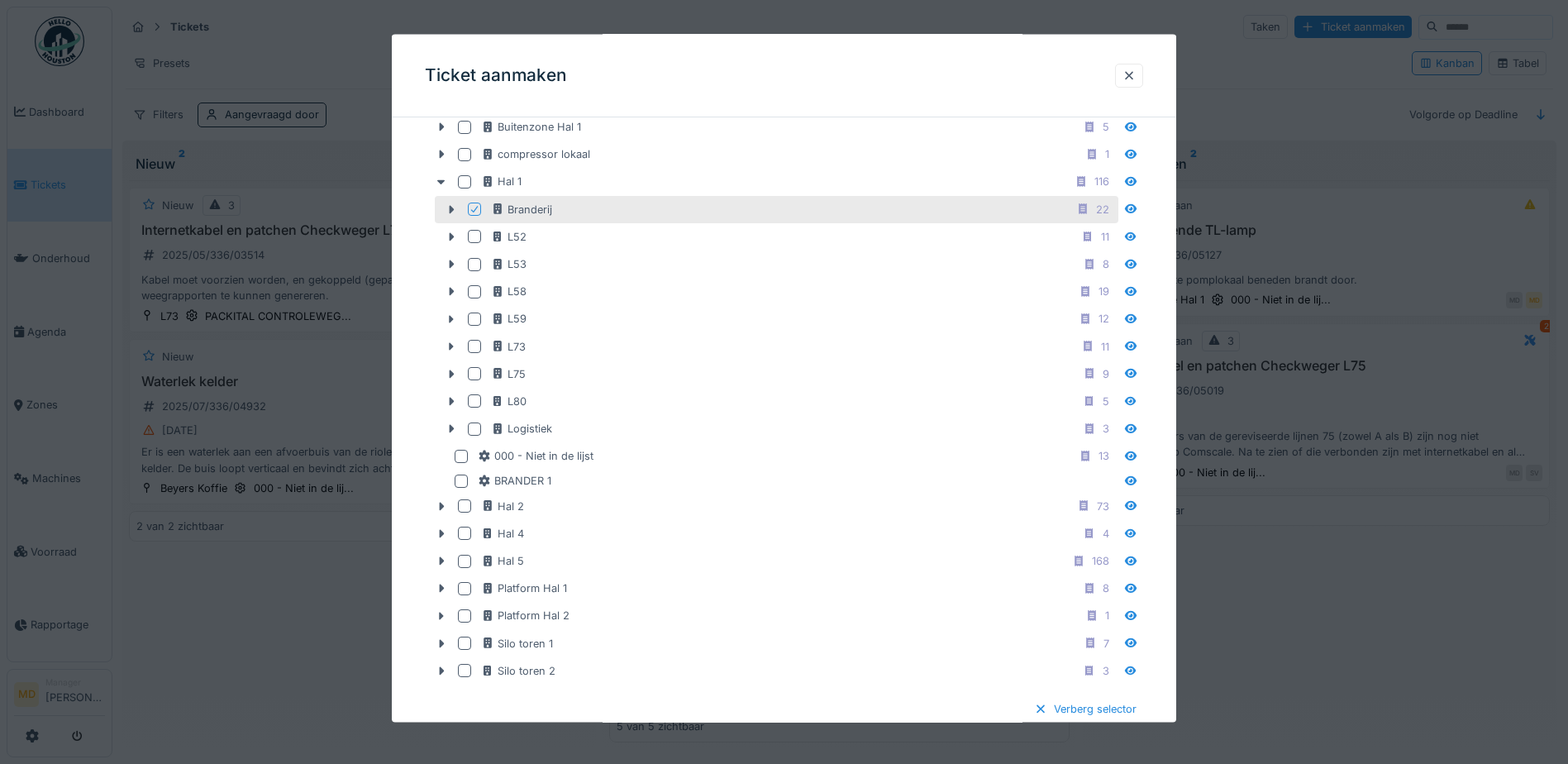
scroll to position [1447, 0]
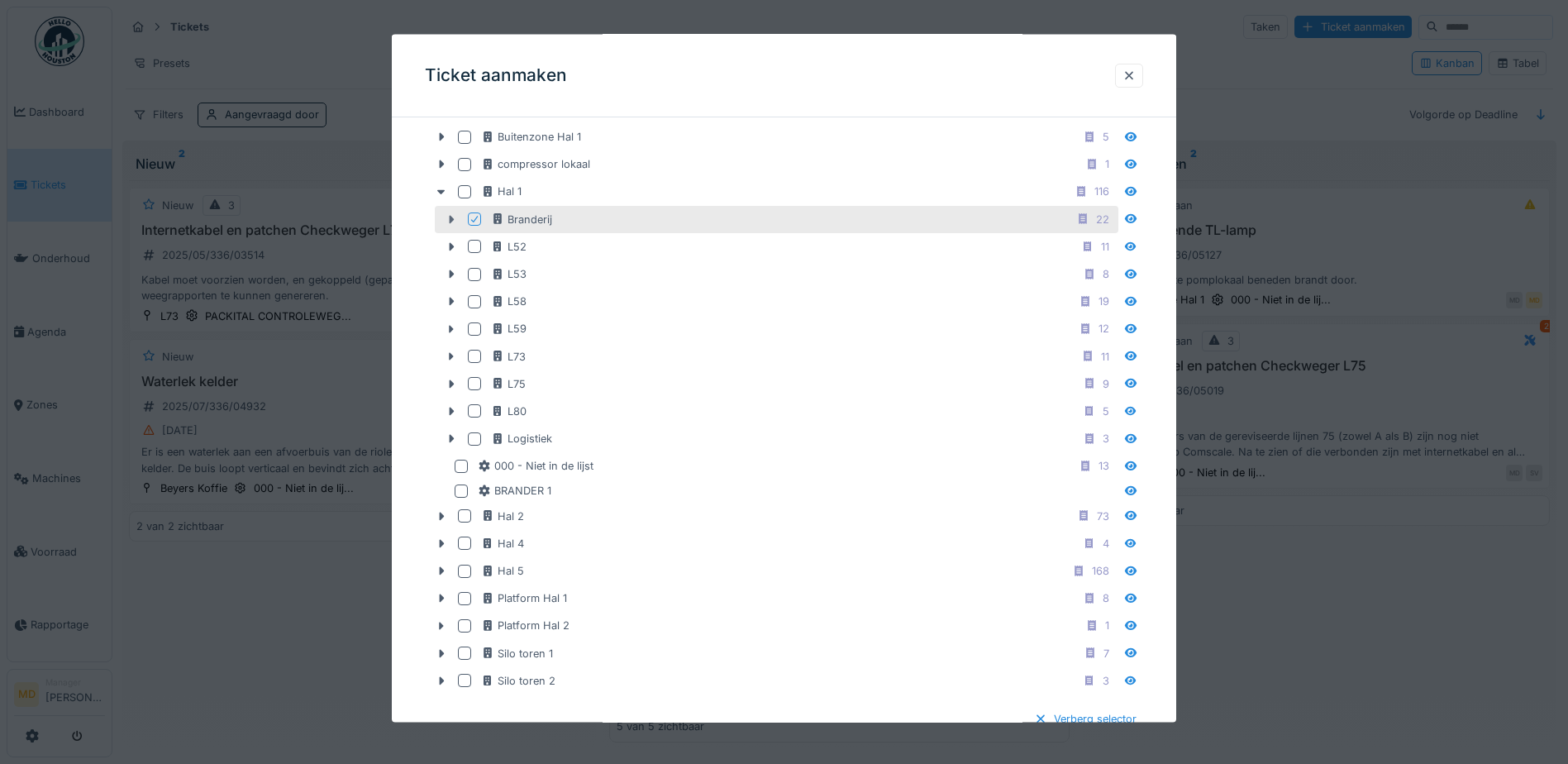
click at [447, 221] on icon at bounding box center [451, 219] width 13 height 11
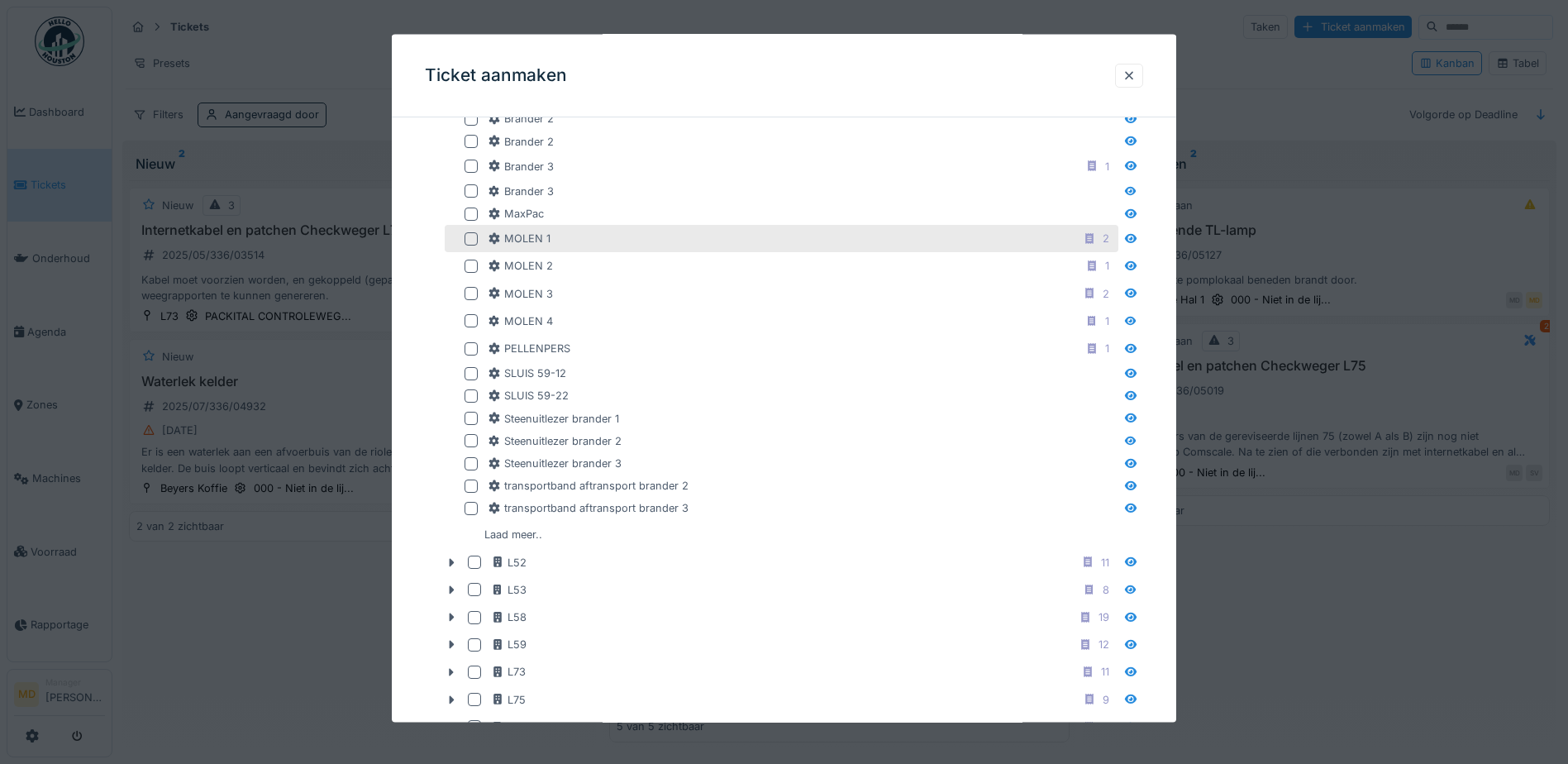
scroll to position [1694, 0]
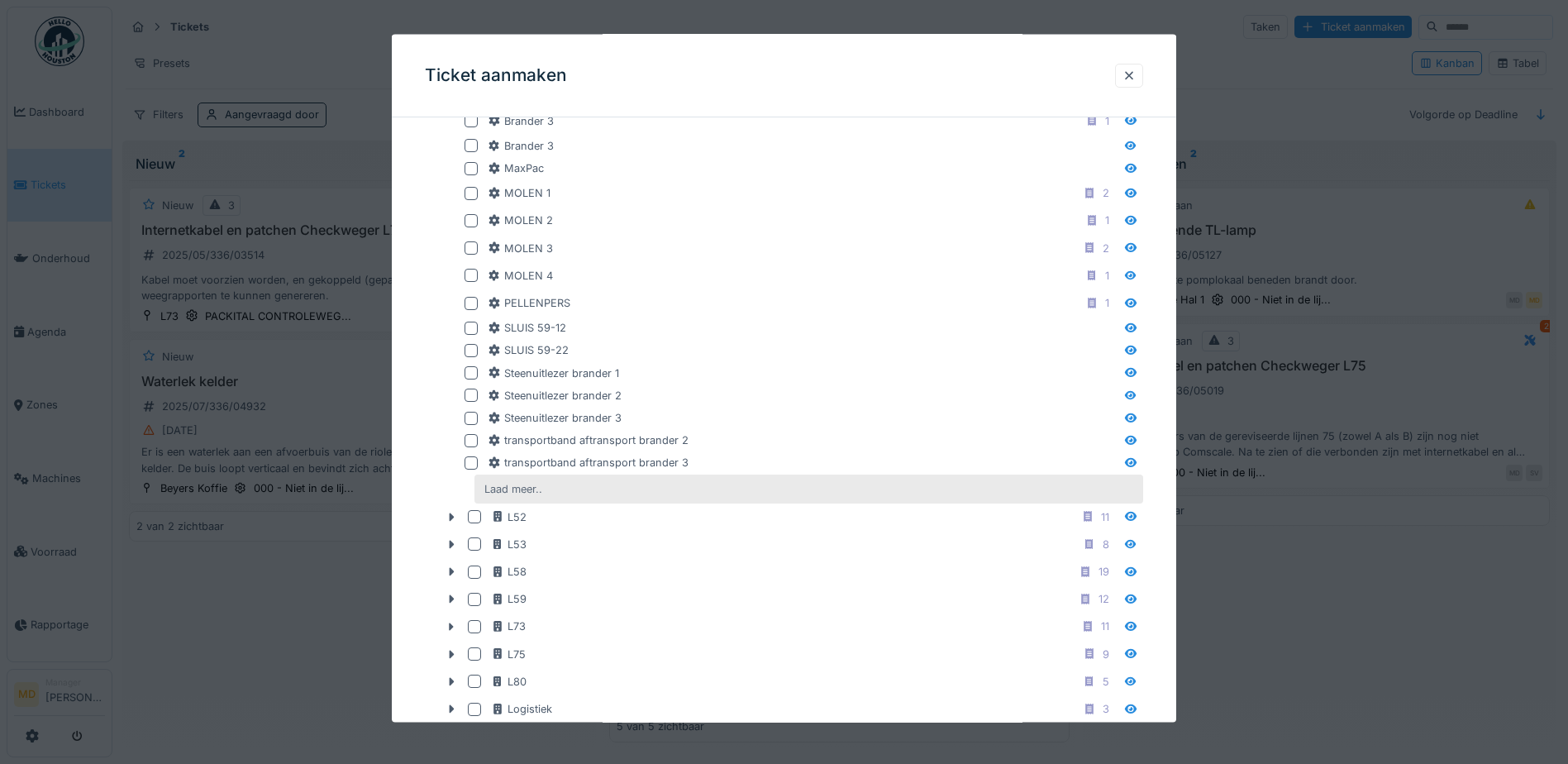
click at [532, 487] on div "Laad meer.." at bounding box center [513, 488] width 71 height 22
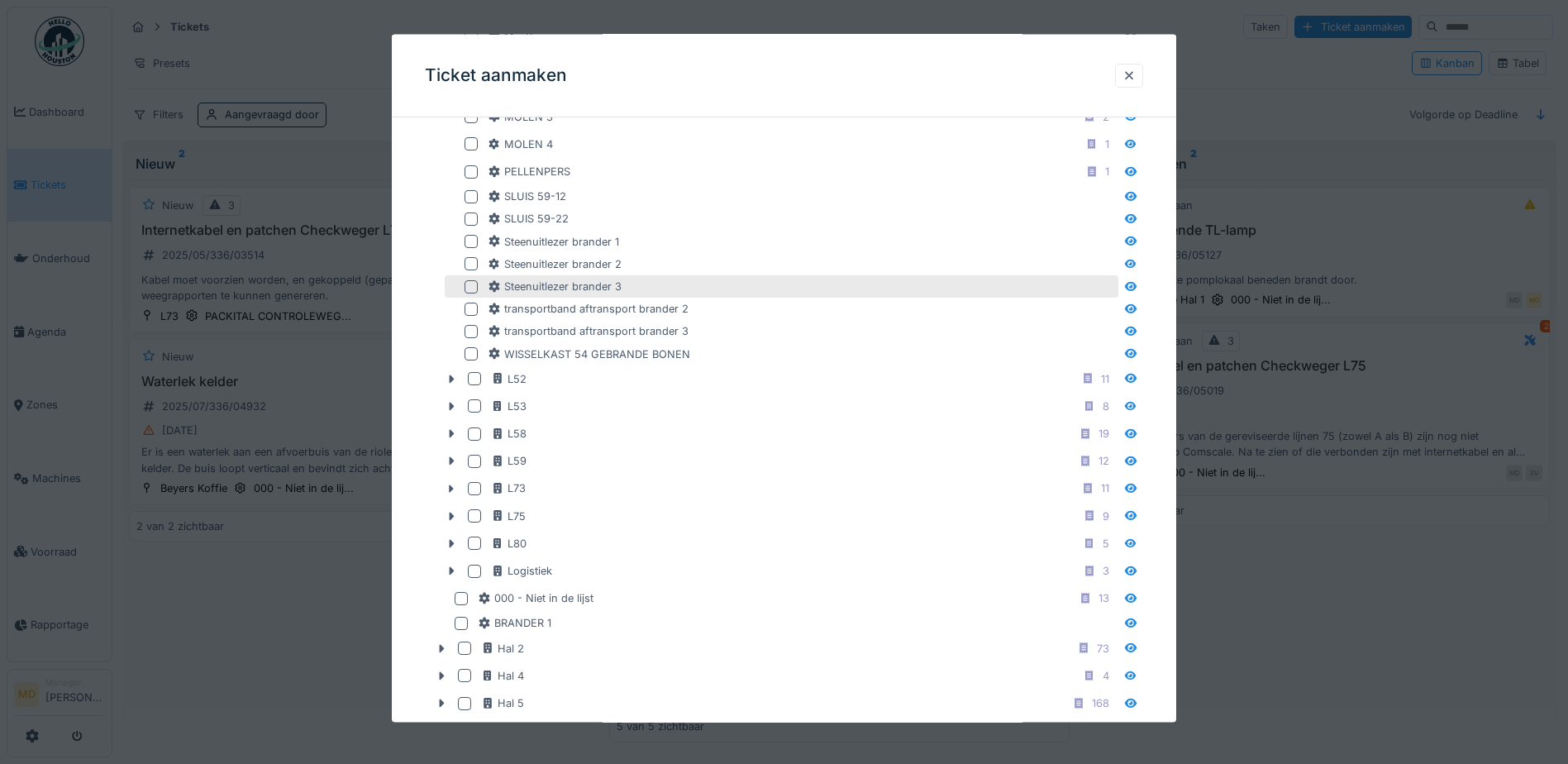
scroll to position [1860, 0]
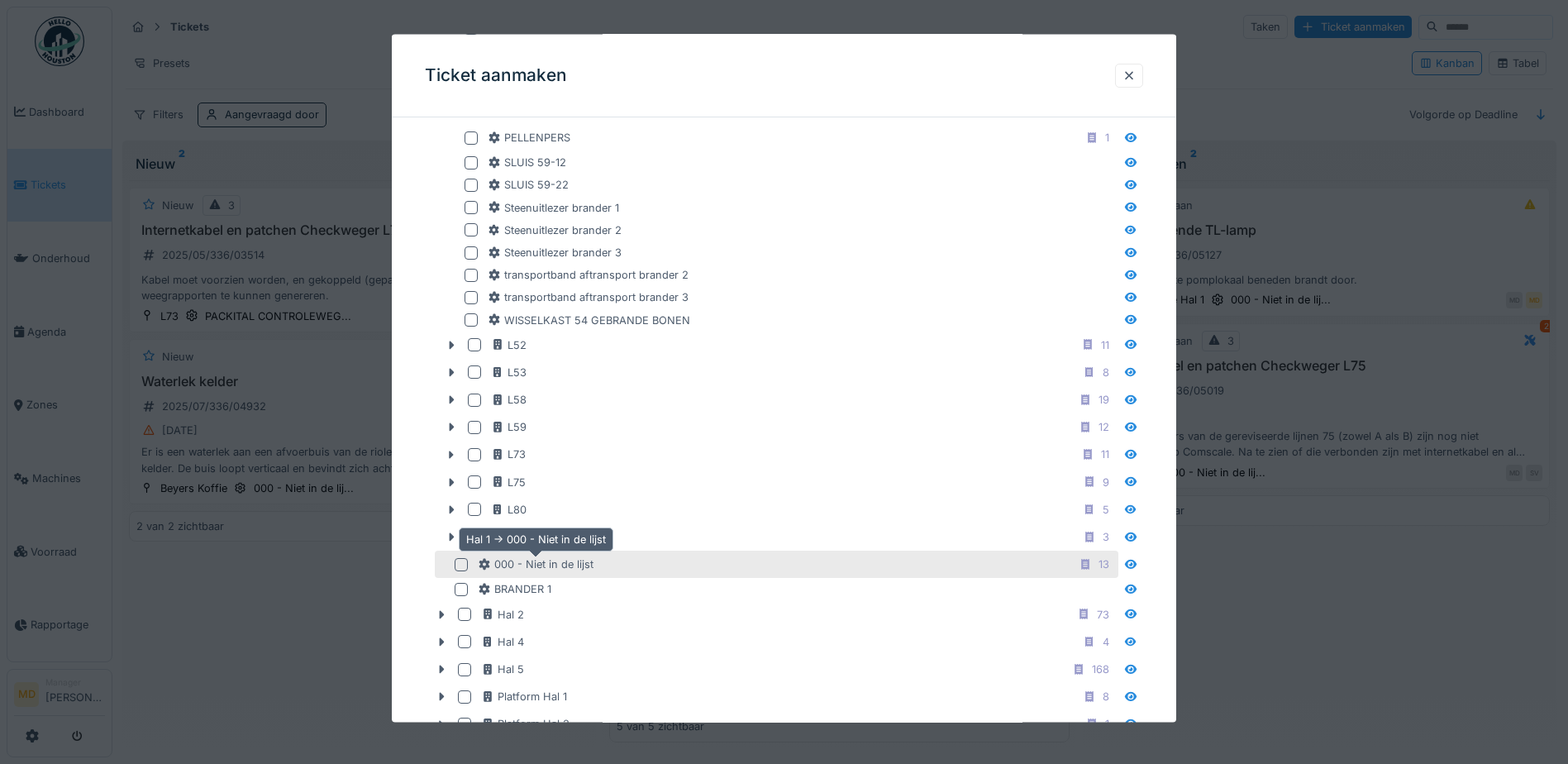
click at [588, 557] on div "000 - Niet in de lijst" at bounding box center [535, 564] width 115 height 16
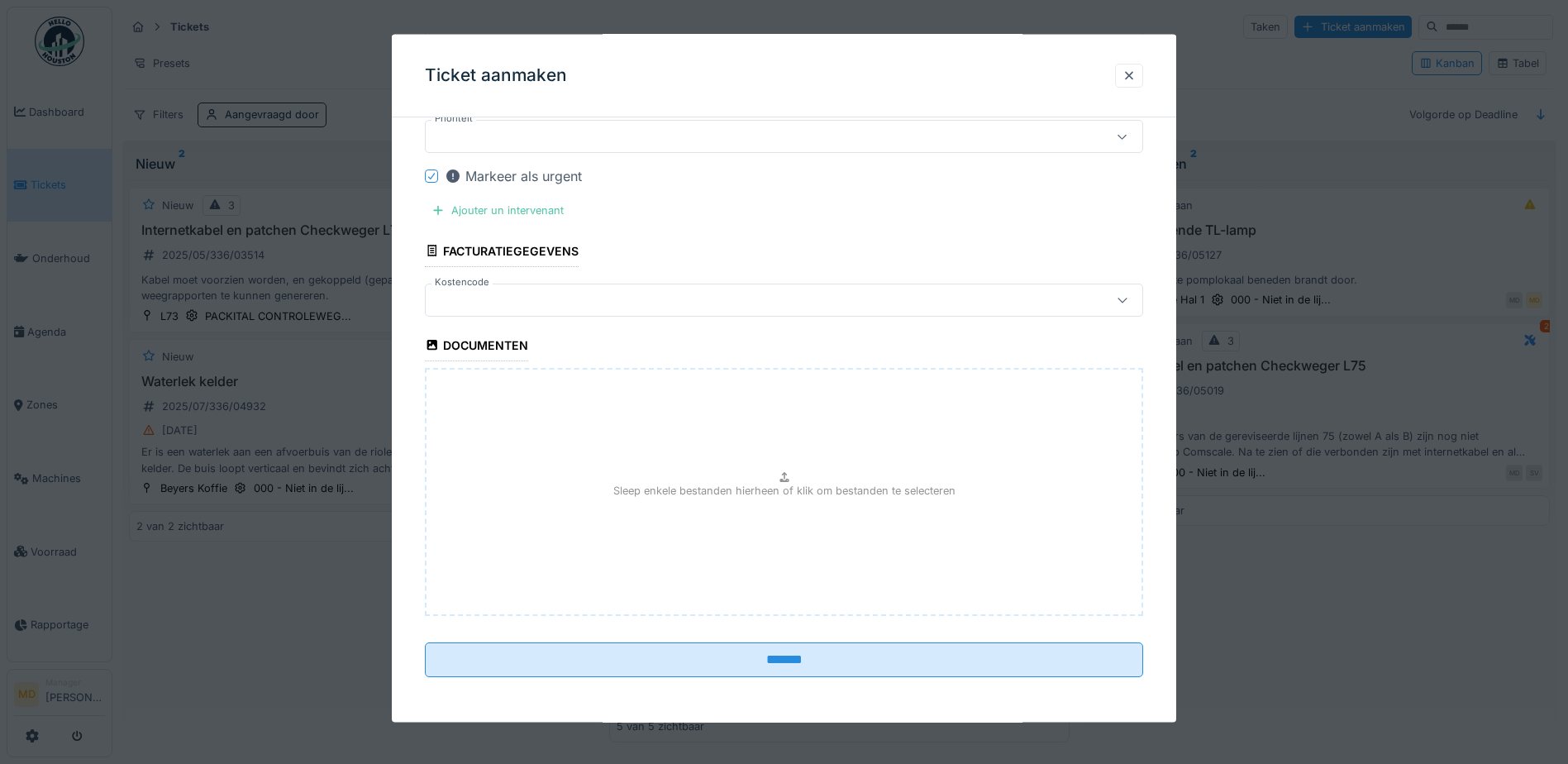
scroll to position [2868, 0]
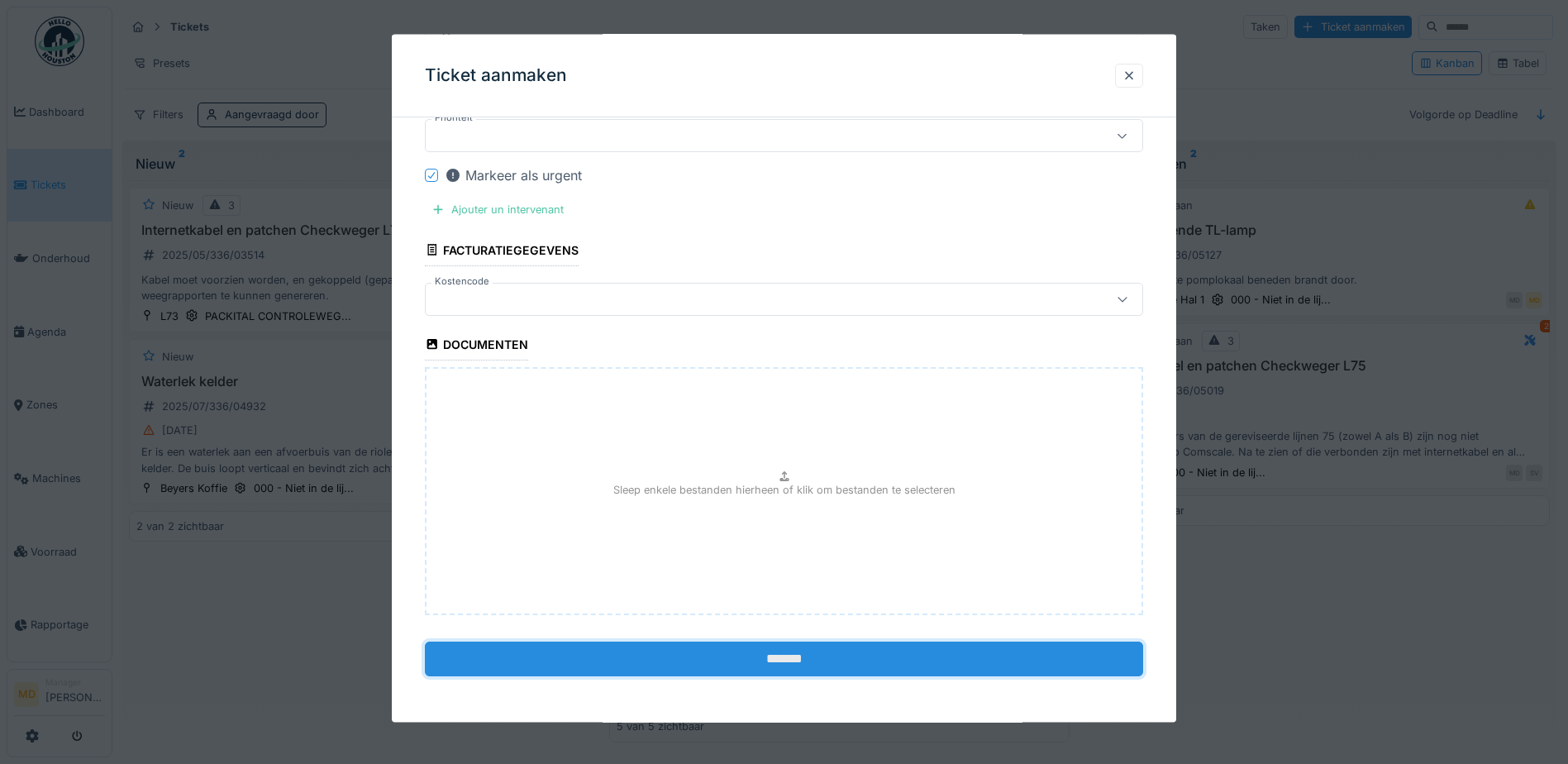
click at [775, 652] on input "*******" at bounding box center [784, 659] width 719 height 35
